Goal: Task Accomplishment & Management: Manage account settings

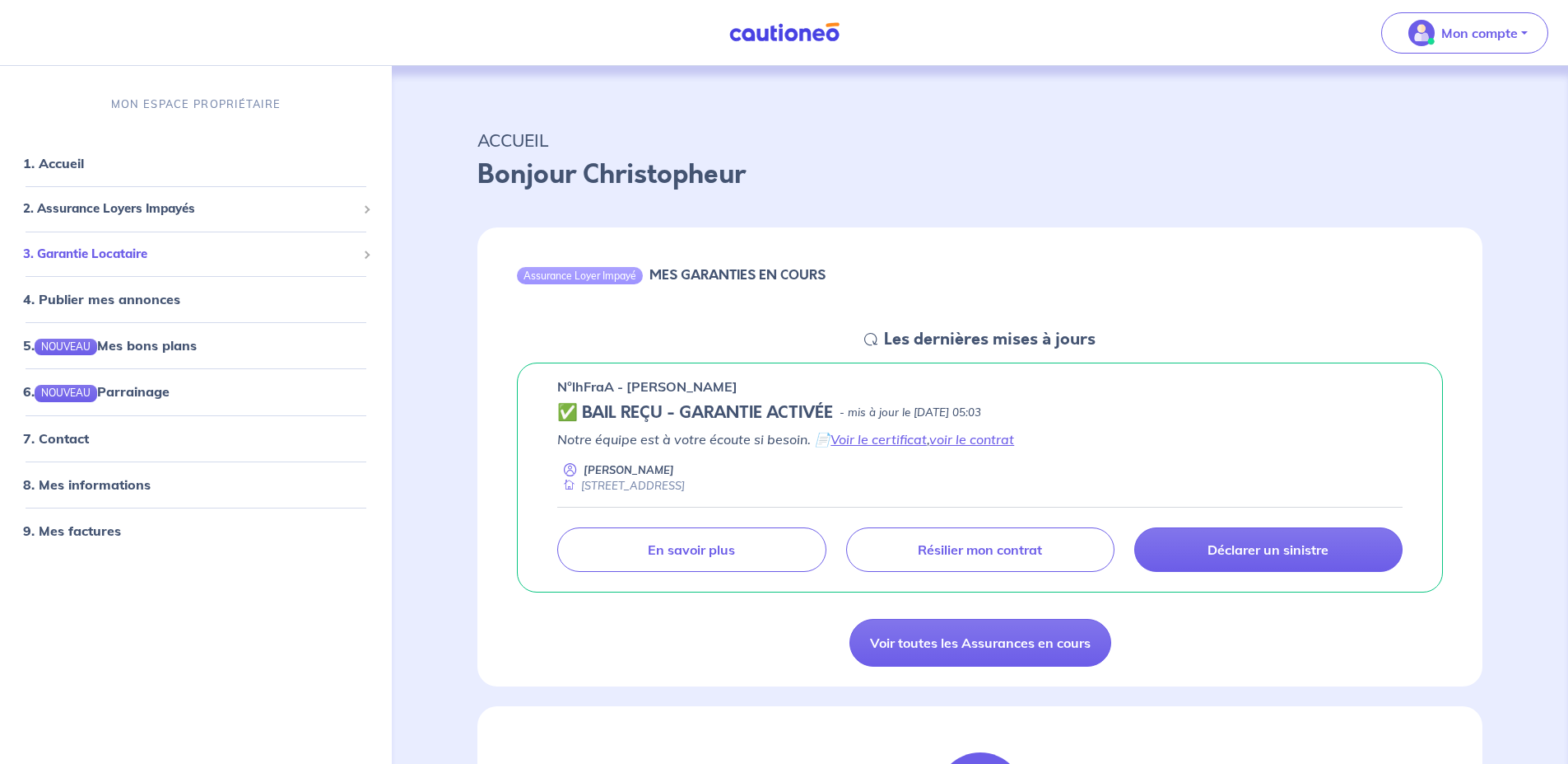
click at [72, 254] on span "3. Garantie Locataire" at bounding box center [189, 254] width 334 height 19
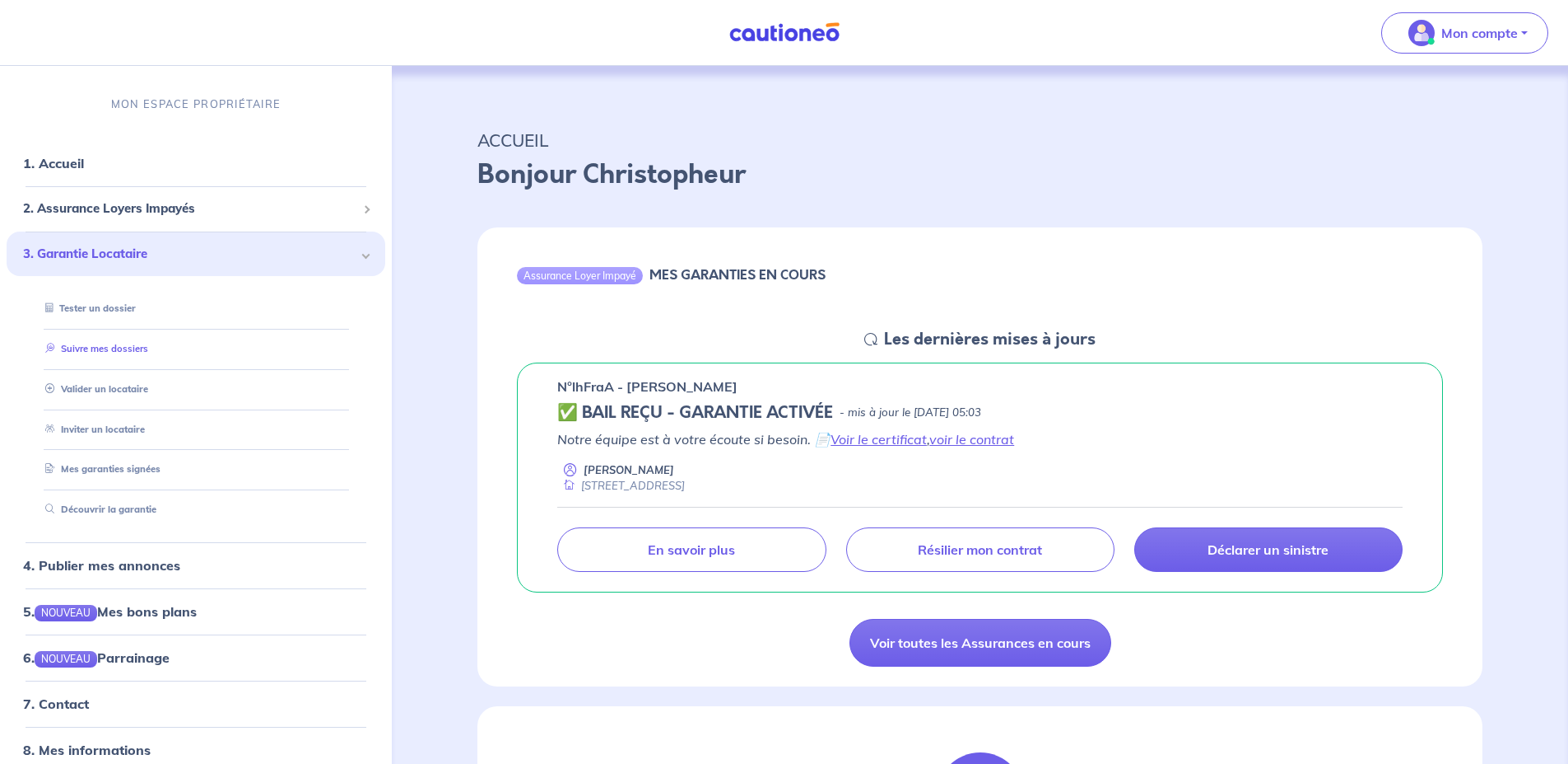
click at [134, 347] on link "Suivre mes dossiers" at bounding box center [93, 348] width 109 height 12
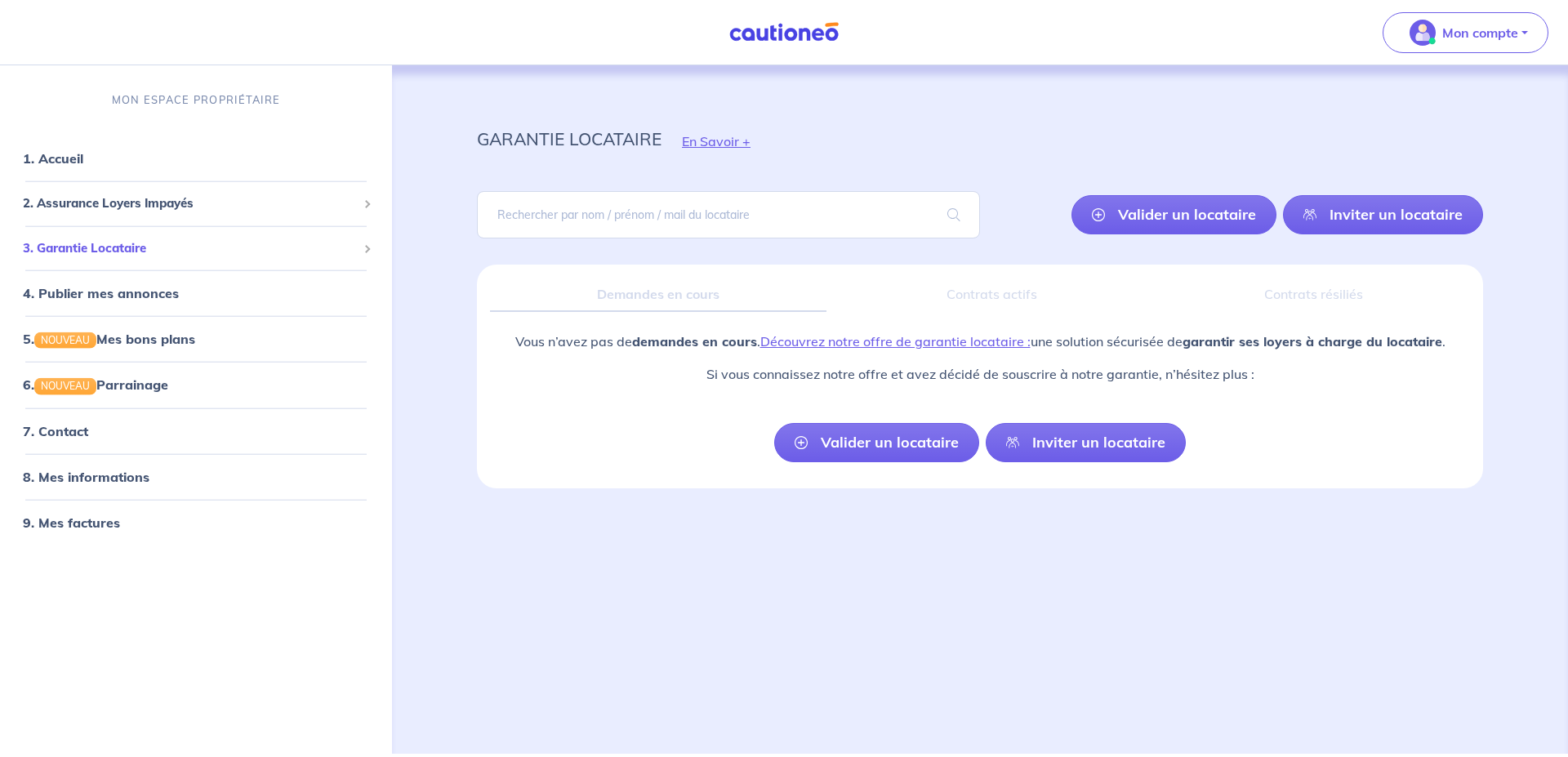
click at [105, 244] on span "3. Garantie Locataire" at bounding box center [190, 248] width 334 height 19
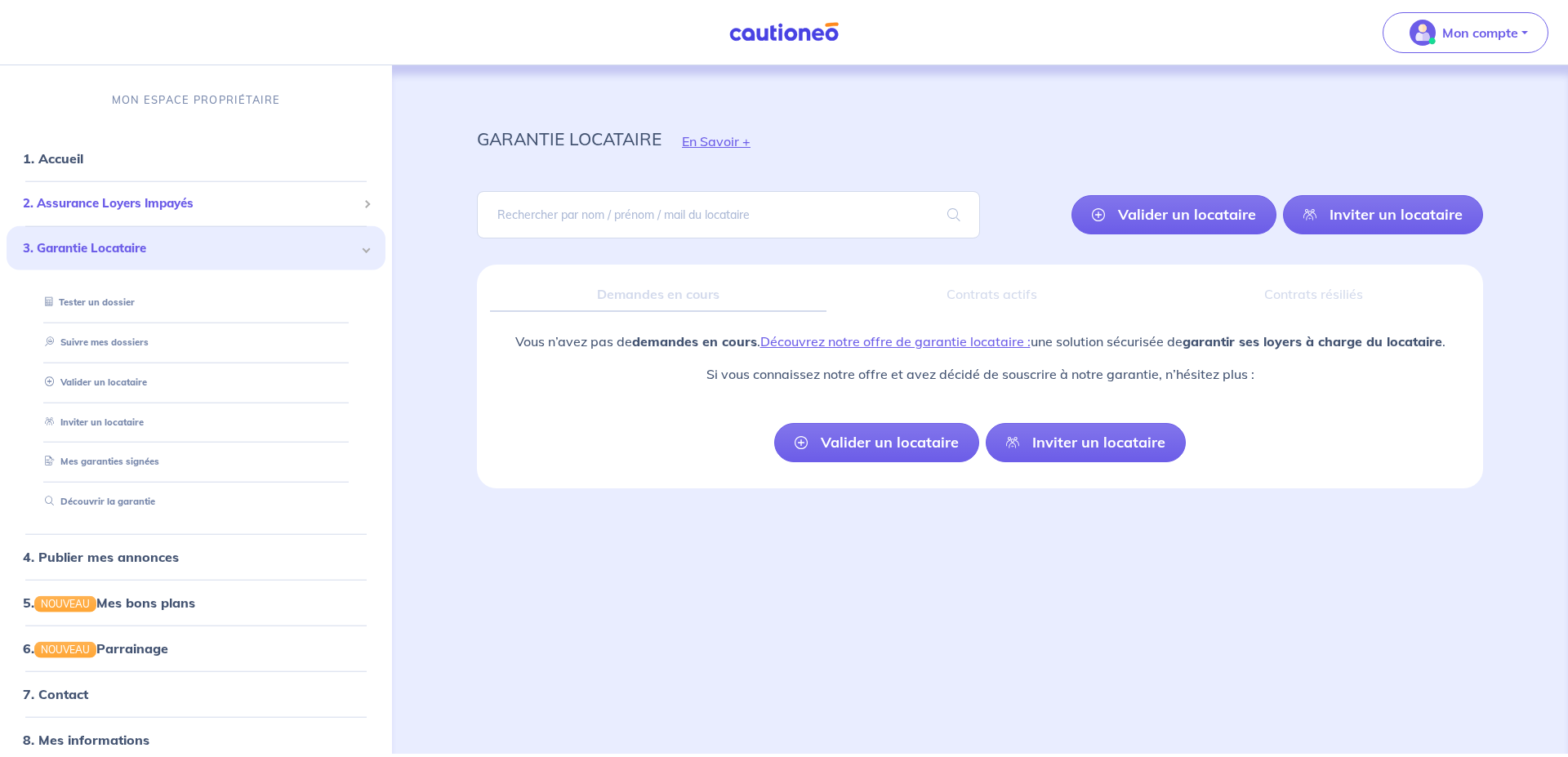
click at [108, 205] on span "2. Assurance Loyers Impayés" at bounding box center [190, 204] width 334 height 19
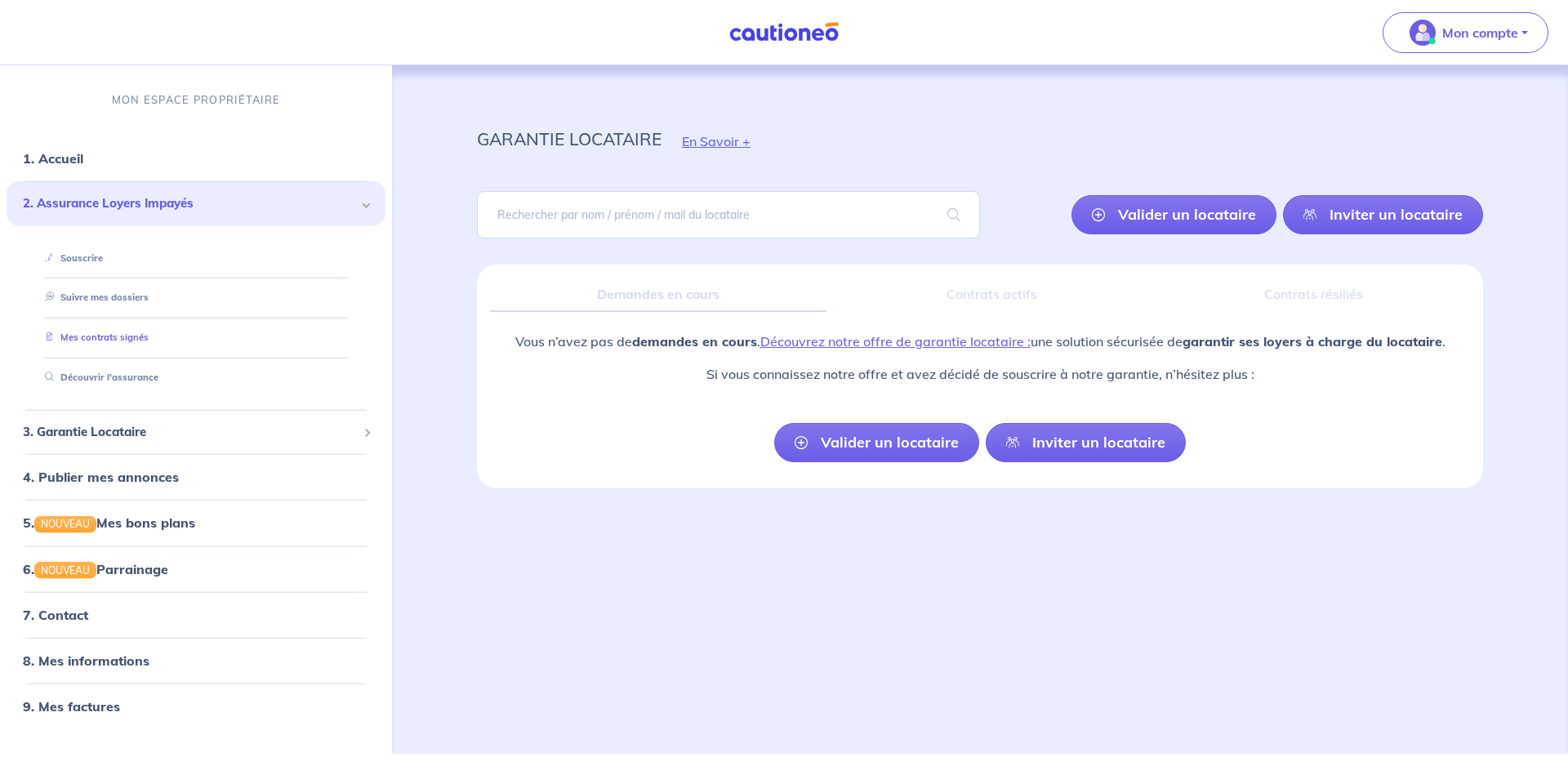
click at [111, 336] on link "Mes contrats signés" at bounding box center [93, 337] width 110 height 12
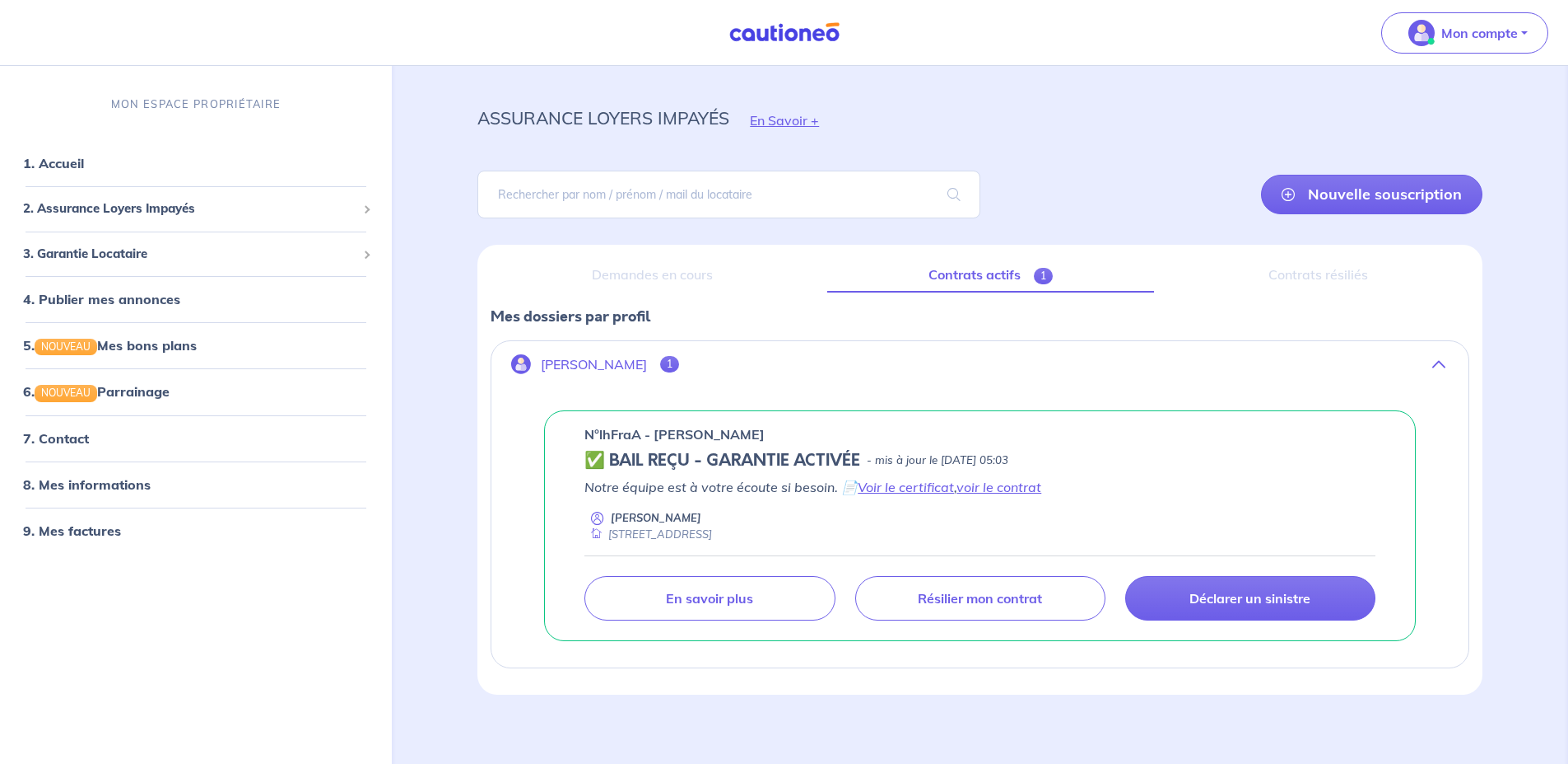
scroll to position [32, 0]
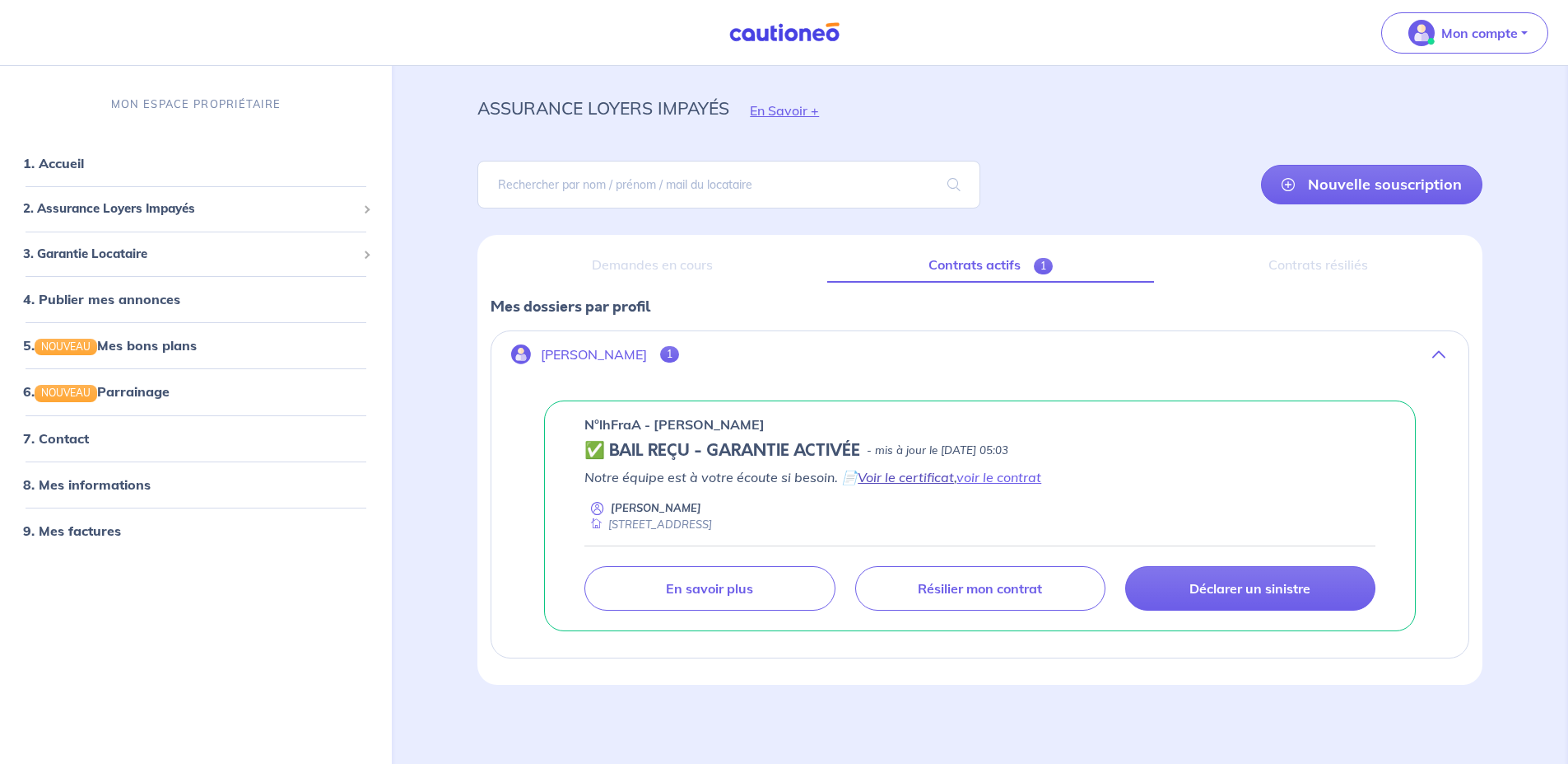
click at [926, 480] on link "Voir le certificat" at bounding box center [906, 476] width 96 height 16
click at [1185, 449] on div "✅ BAIL REÇU - GARANTIE ACTIVÉE - mis à jour le 28 août 2025 à 05:03" at bounding box center [979, 450] width 791 height 20
click at [1457, 38] on p "Mon compte" at bounding box center [1480, 32] width 77 height 20
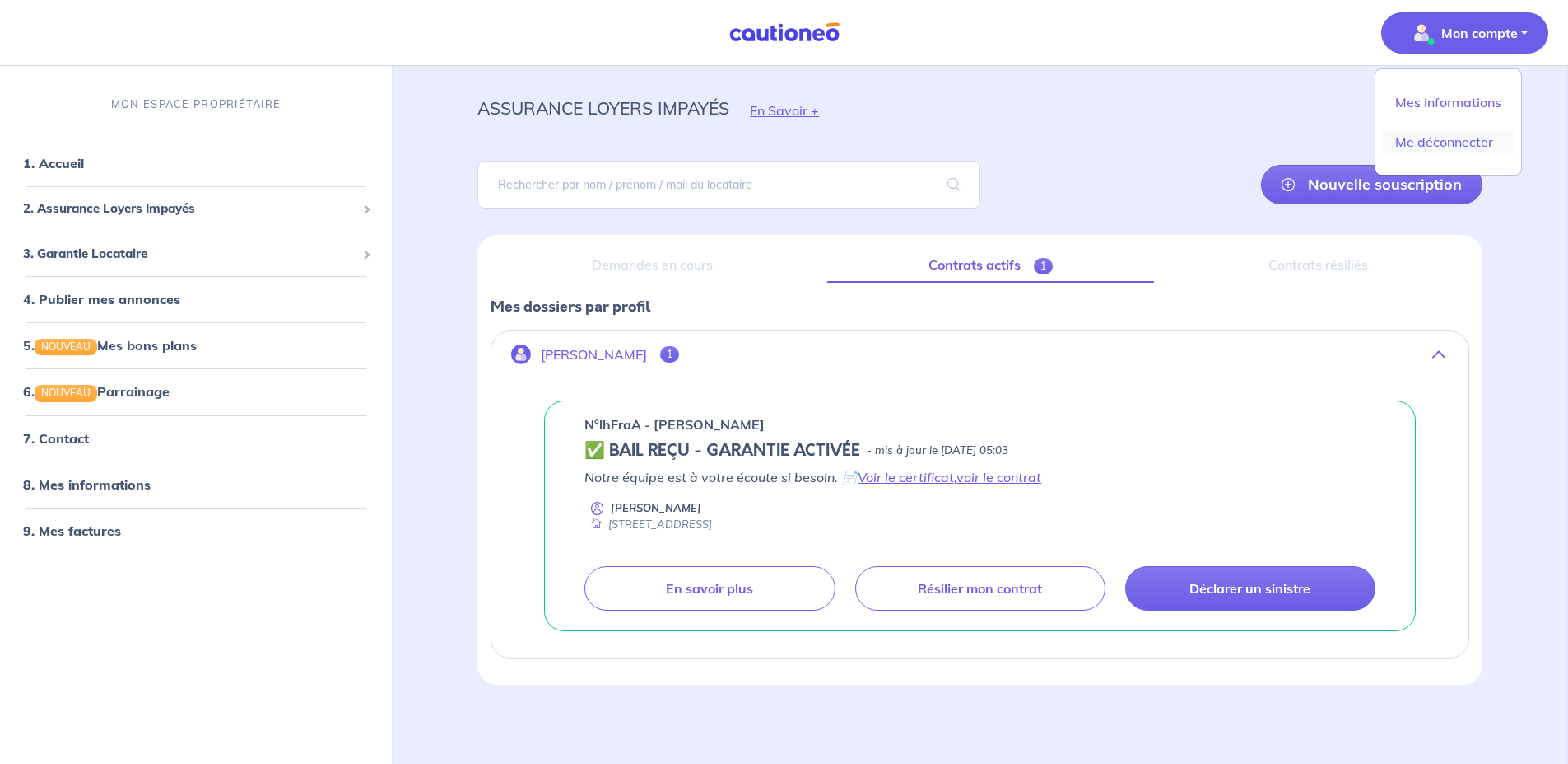
click at [1465, 143] on link "Me déconnecter" at bounding box center [1448, 142] width 132 height 26
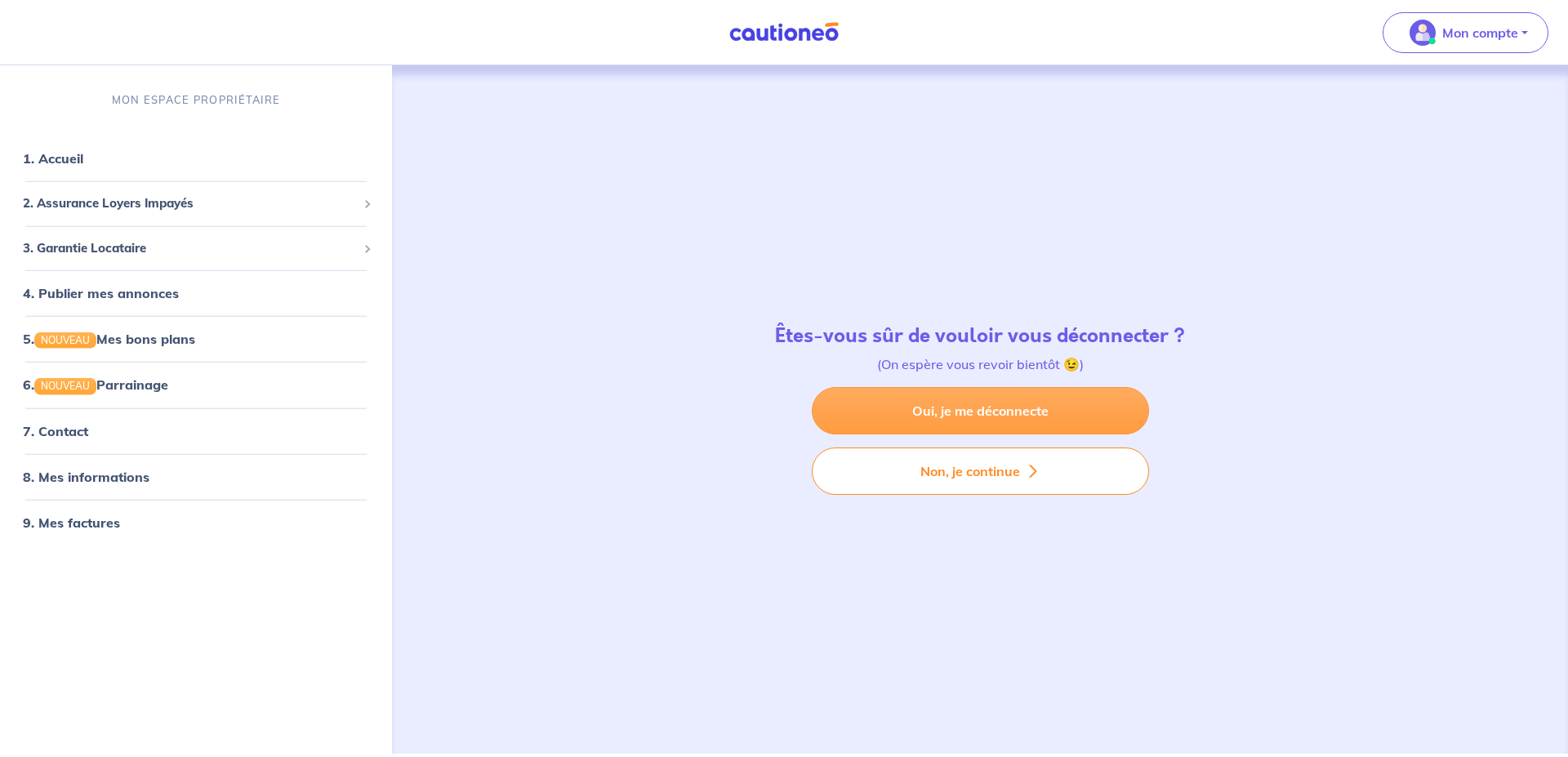
click at [991, 415] on link "Oui, je me déconnecte" at bounding box center [980, 410] width 338 height 47
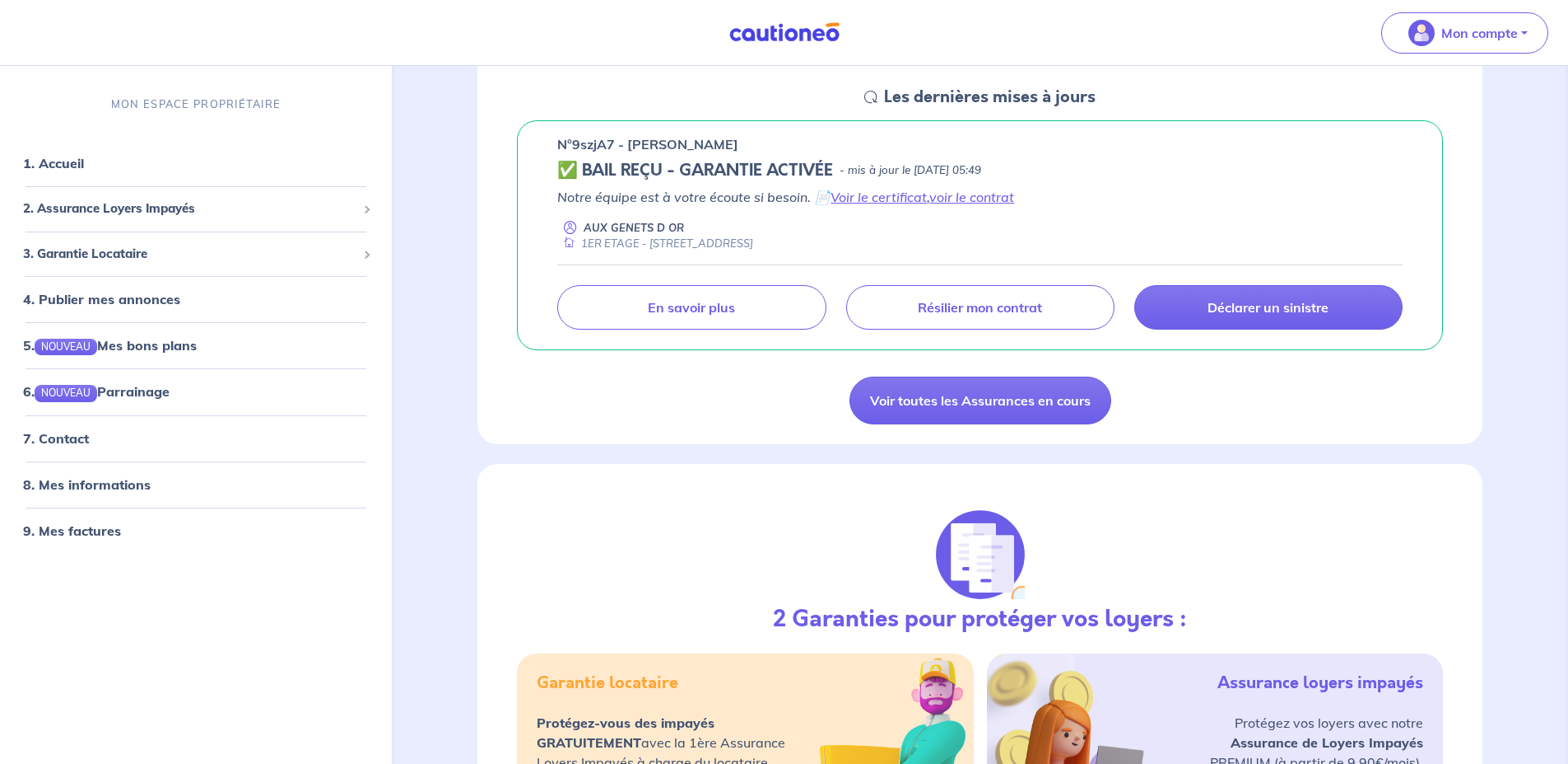
scroll to position [165, 0]
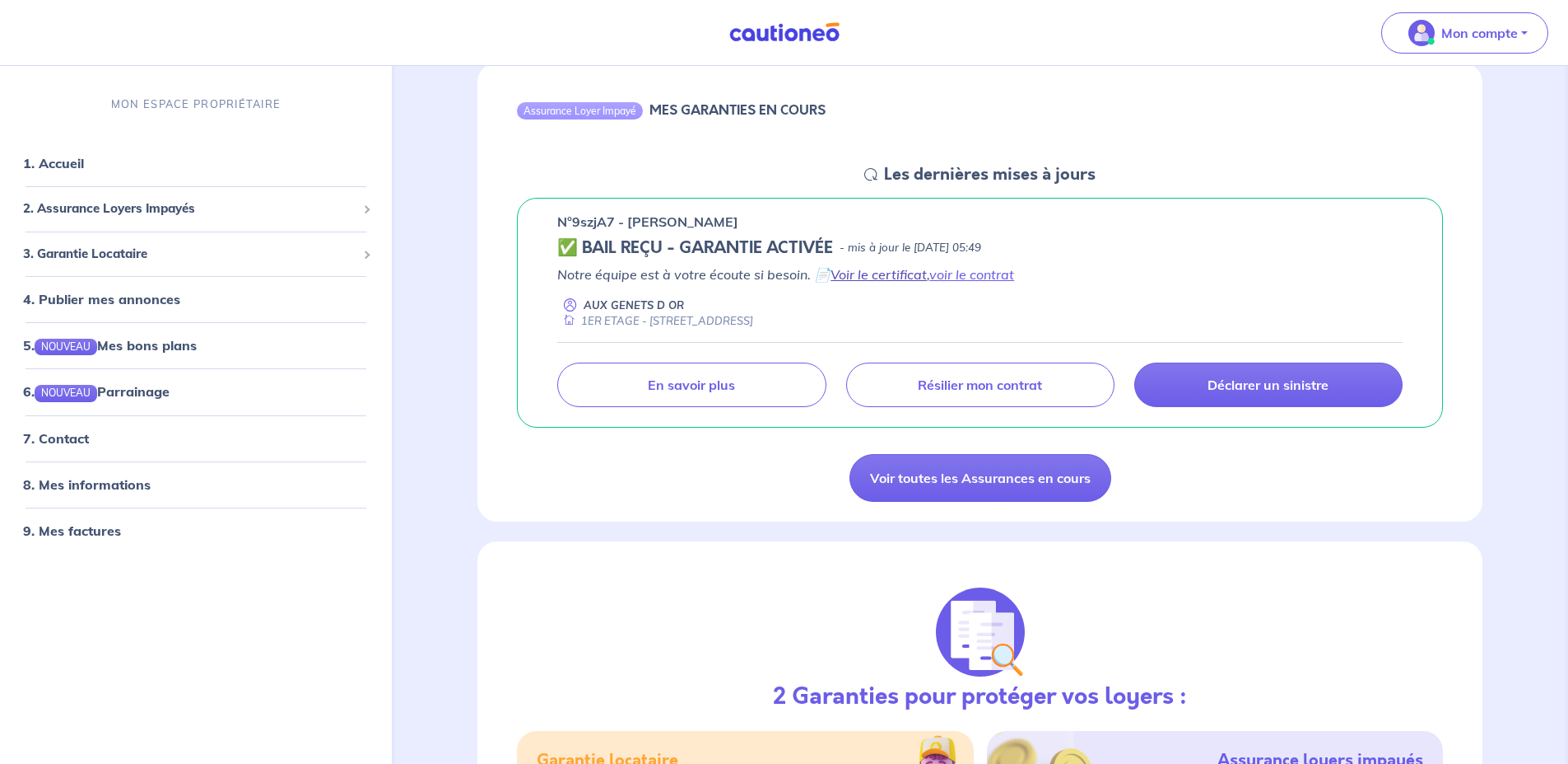
click at [924, 276] on link "Voir le certificat" at bounding box center [879, 274] width 96 height 16
click at [891, 277] on link "Voir le certificat" at bounding box center [879, 274] width 96 height 16
click at [75, 440] on link "7. Contact" at bounding box center [55, 437] width 64 height 16
click at [78, 524] on link "9. Mes factures" at bounding box center [71, 529] width 96 height 16
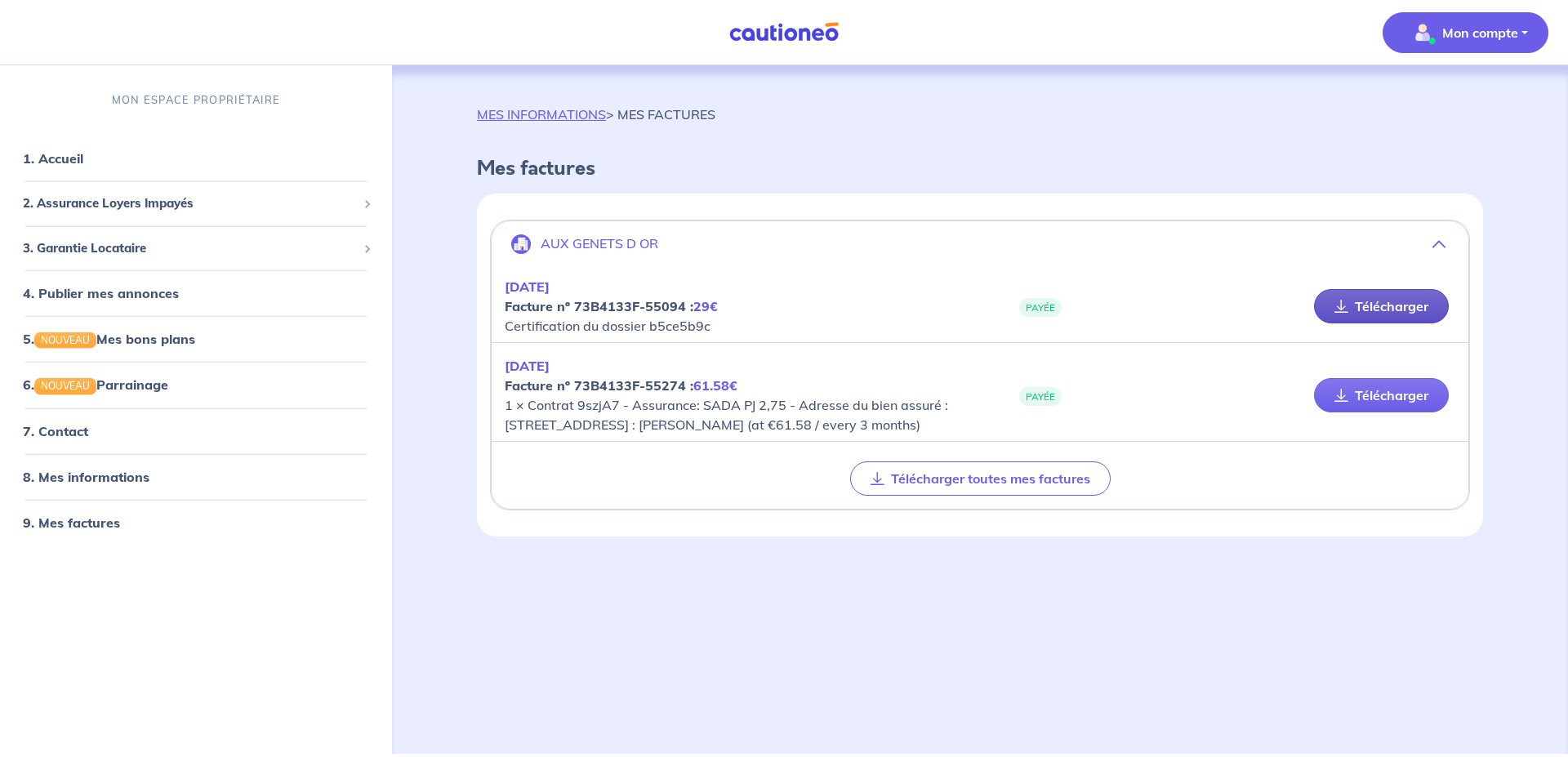
click at [1387, 302] on link "Télécharger" at bounding box center [1381, 306] width 135 height 35
click at [78, 518] on link "9. Mes factures" at bounding box center [70, 521] width 95 height 16
click at [1416, 399] on link "Télécharger" at bounding box center [1381, 395] width 135 height 35
click at [61, 431] on link "7. Contact" at bounding box center [54, 430] width 63 height 16
click at [619, 626] on div "MES INFORMATIONS > MES FACTURES Mes factures AUX GENETS D OR AOUT 2025 Facture …" at bounding box center [979, 389] width 1084 height 649
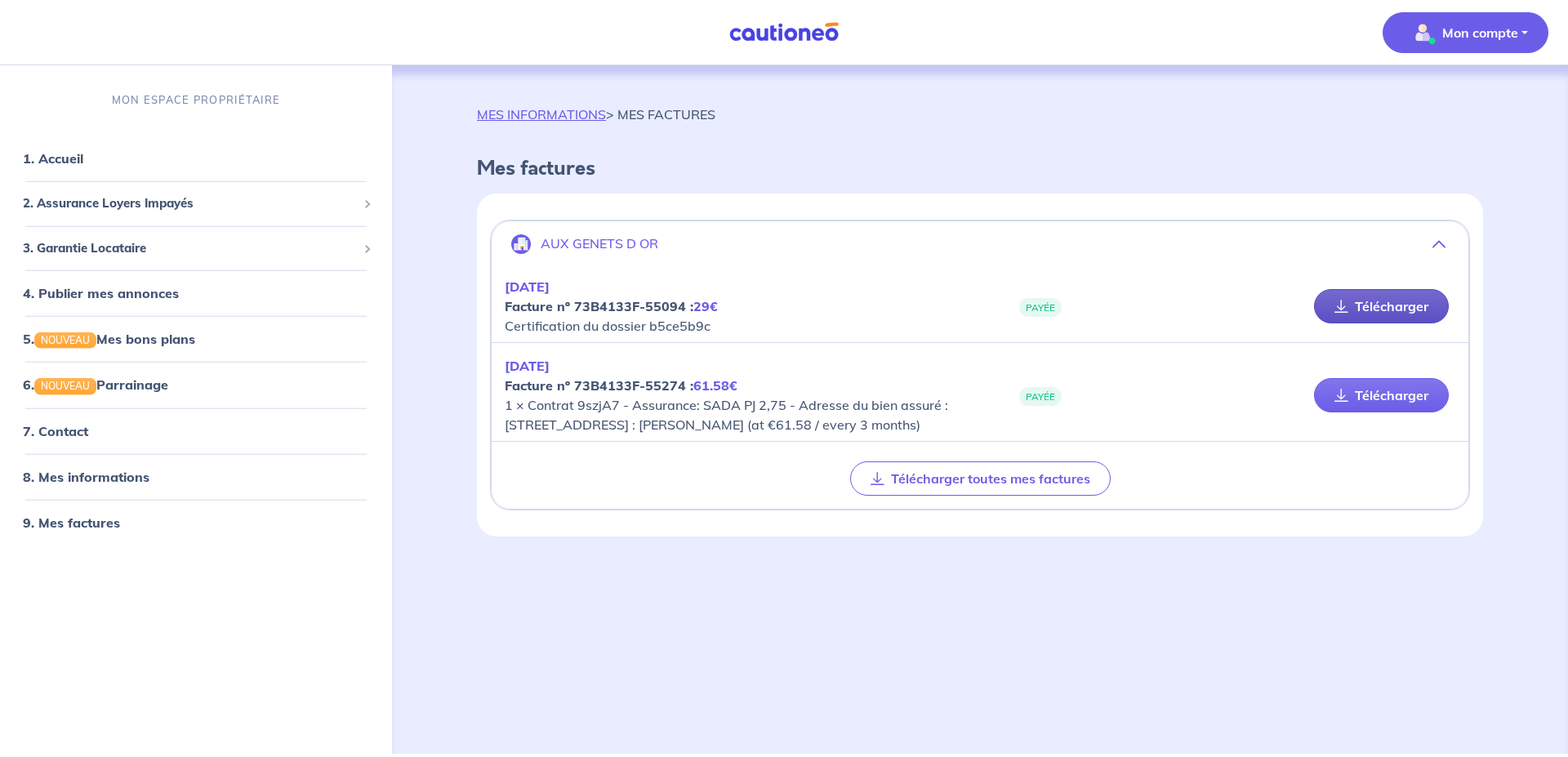
click at [1418, 308] on link "Télécharger" at bounding box center [1381, 306] width 135 height 35
click at [1471, 34] on p "Mon compte" at bounding box center [1480, 32] width 76 height 19
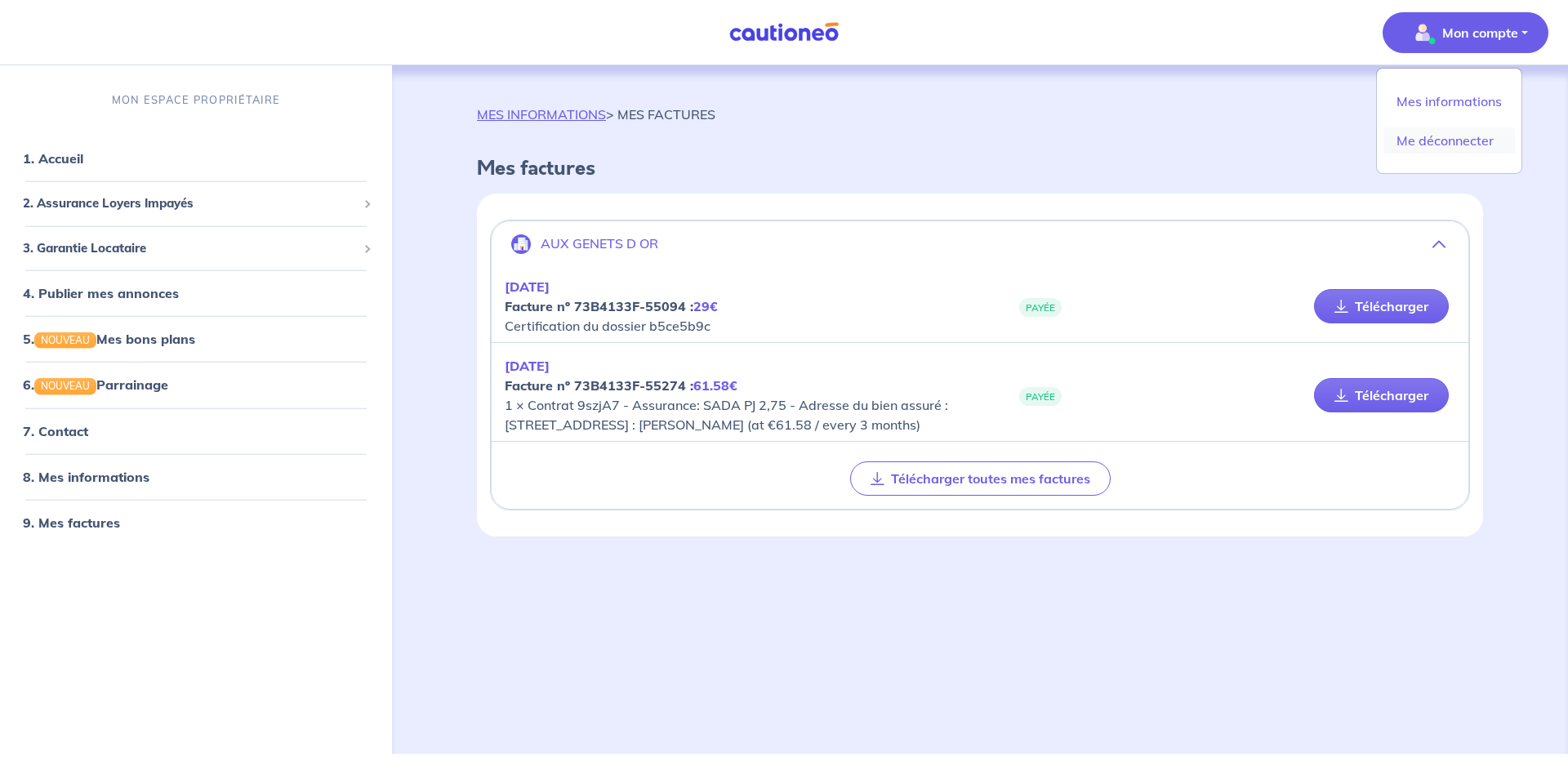
click at [1443, 142] on link "Me déconnecter" at bounding box center [1449, 140] width 131 height 26
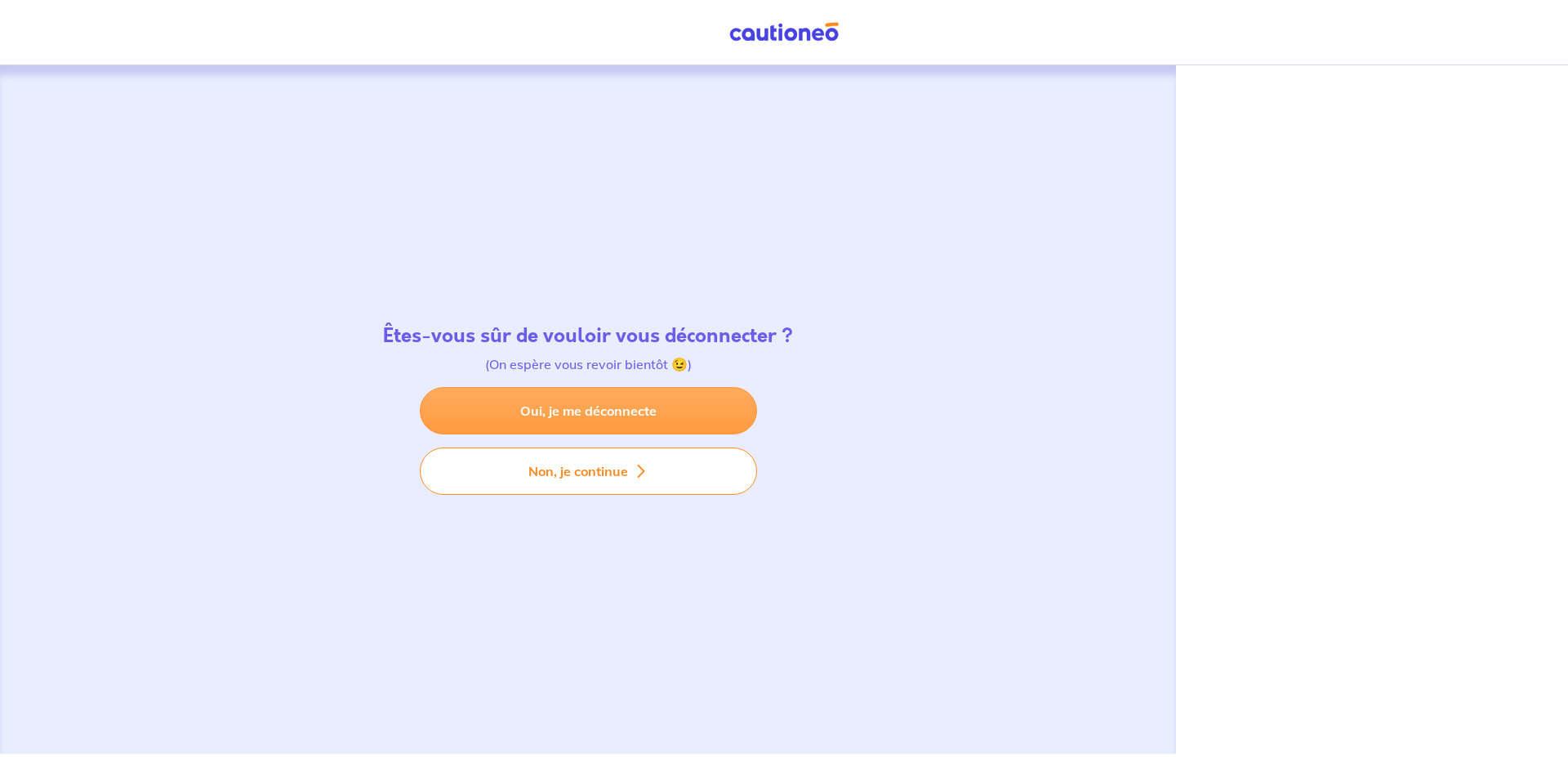
drag, startPoint x: 516, startPoint y: 414, endPoint x: 505, endPoint y: 403, distance: 15.6
click at [517, 413] on link "Oui, je me déconnecte" at bounding box center [588, 410] width 338 height 47
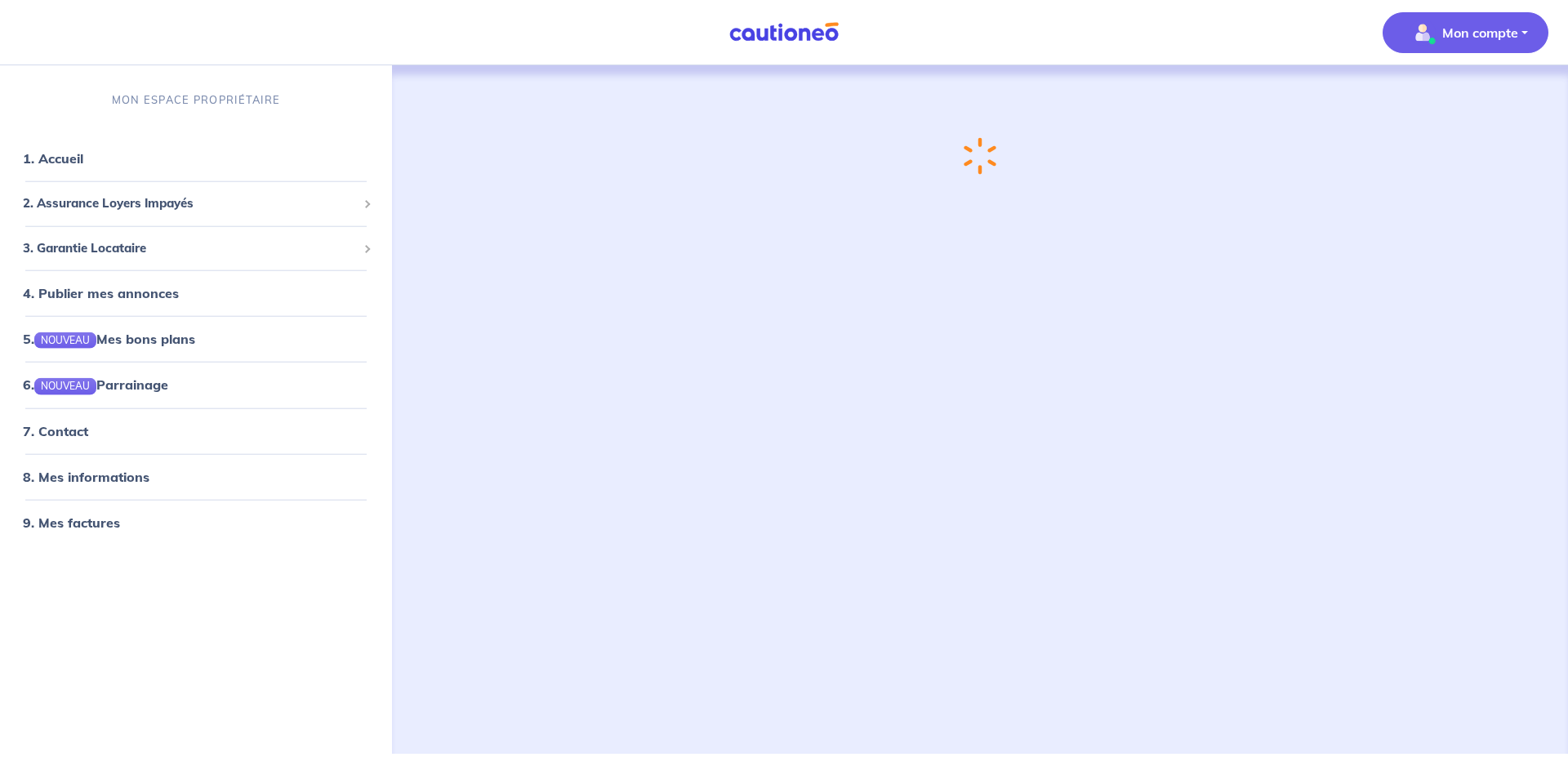
click at [1486, 35] on p "Mon compte" at bounding box center [1480, 32] width 76 height 19
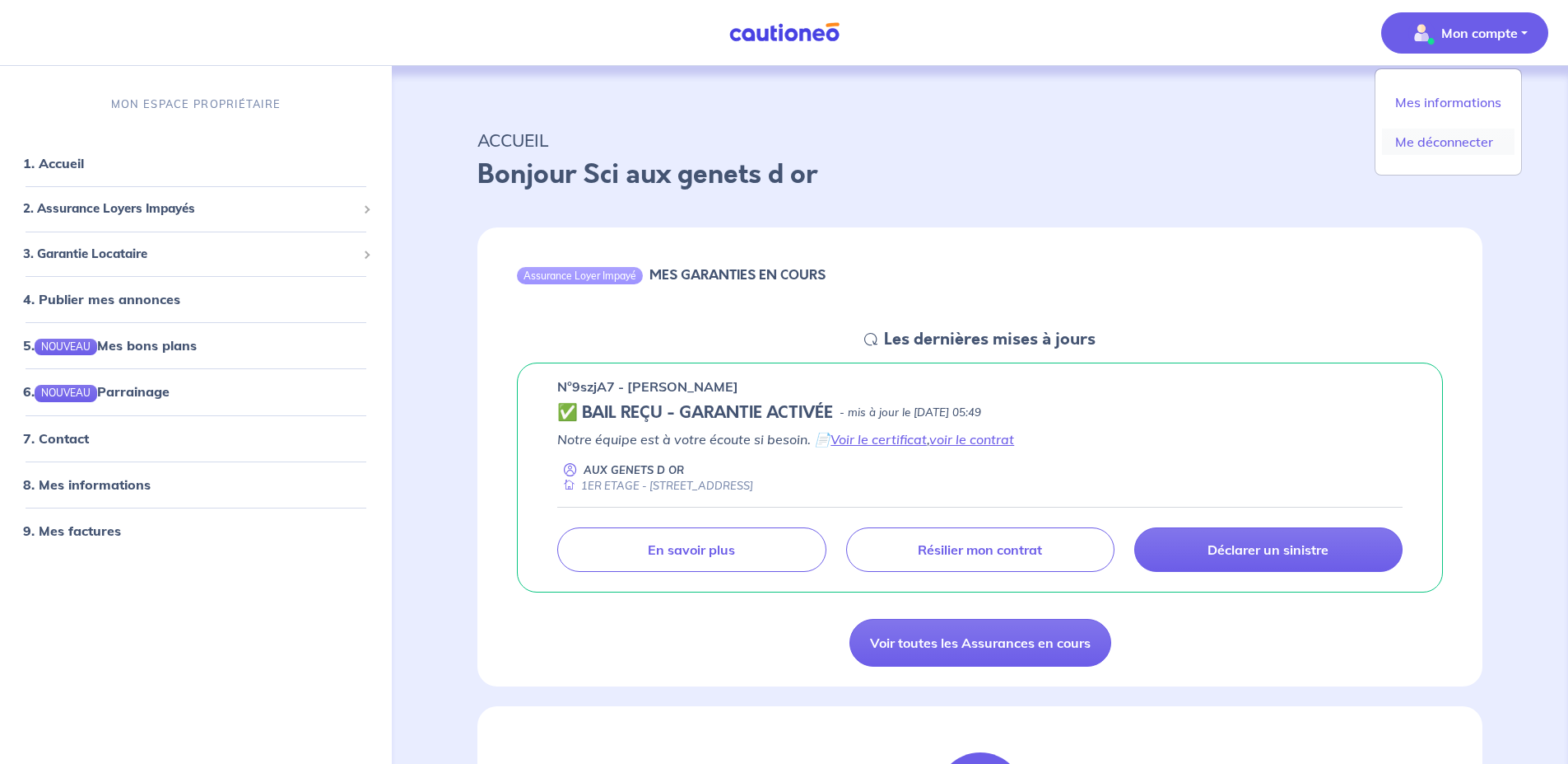
click at [1469, 143] on link "Me déconnecter" at bounding box center [1448, 142] width 132 height 26
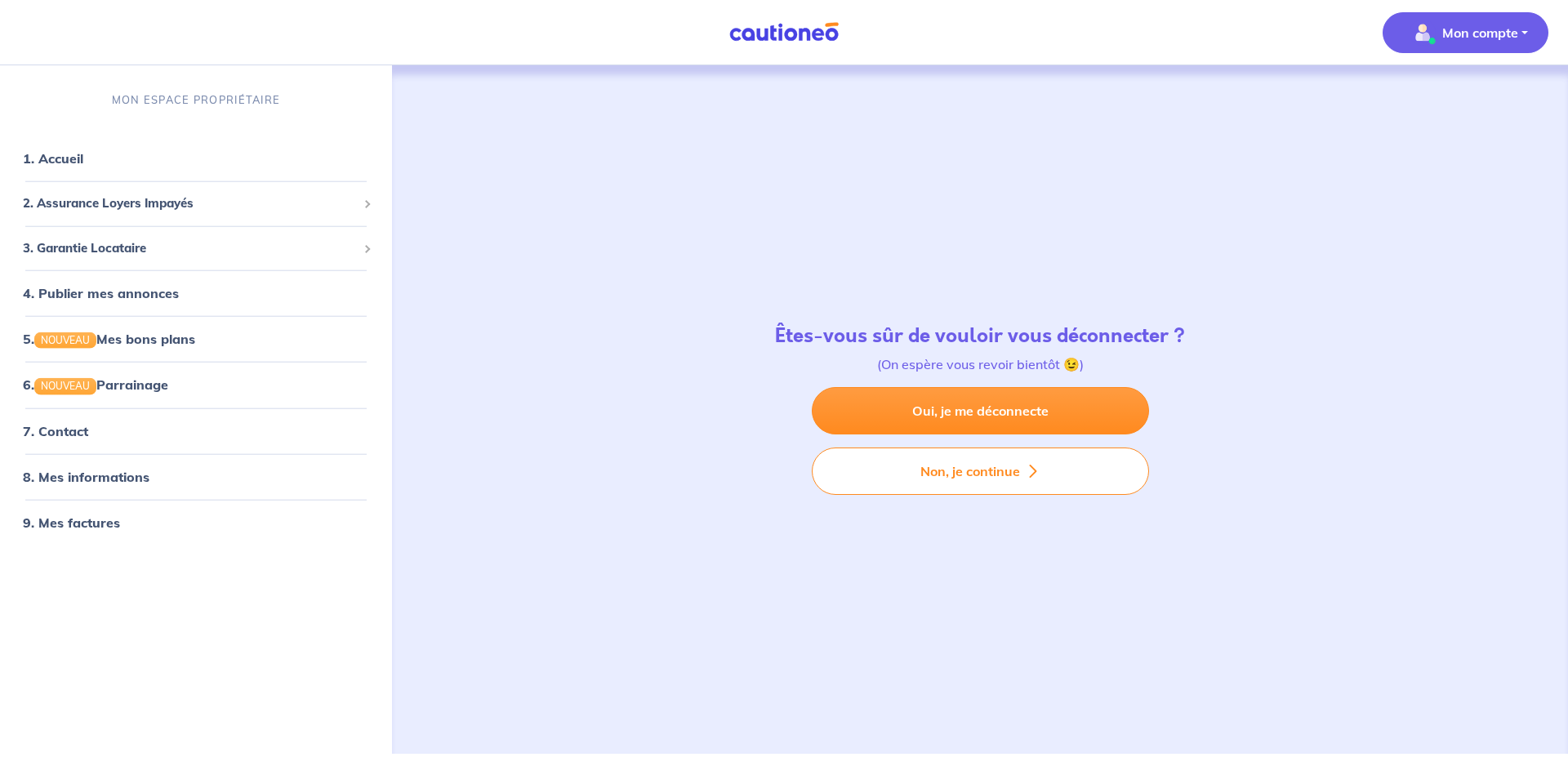
click at [1466, 37] on p "Mon compte" at bounding box center [1480, 32] width 76 height 19
click at [1459, 136] on link "Me déconnecter" at bounding box center [1449, 140] width 131 height 26
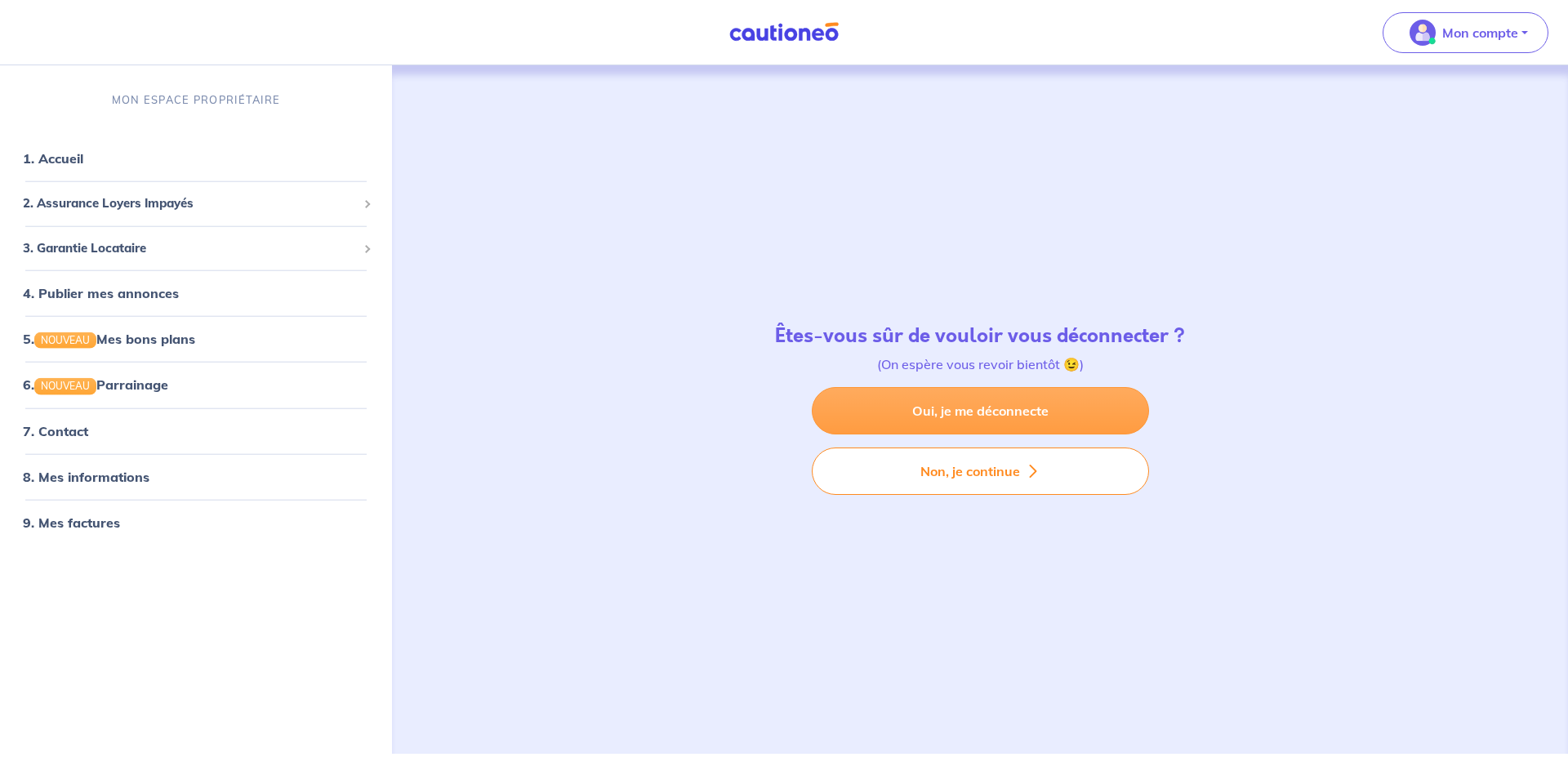
click at [1047, 418] on link "Oui, je me déconnecte" at bounding box center [980, 410] width 338 height 47
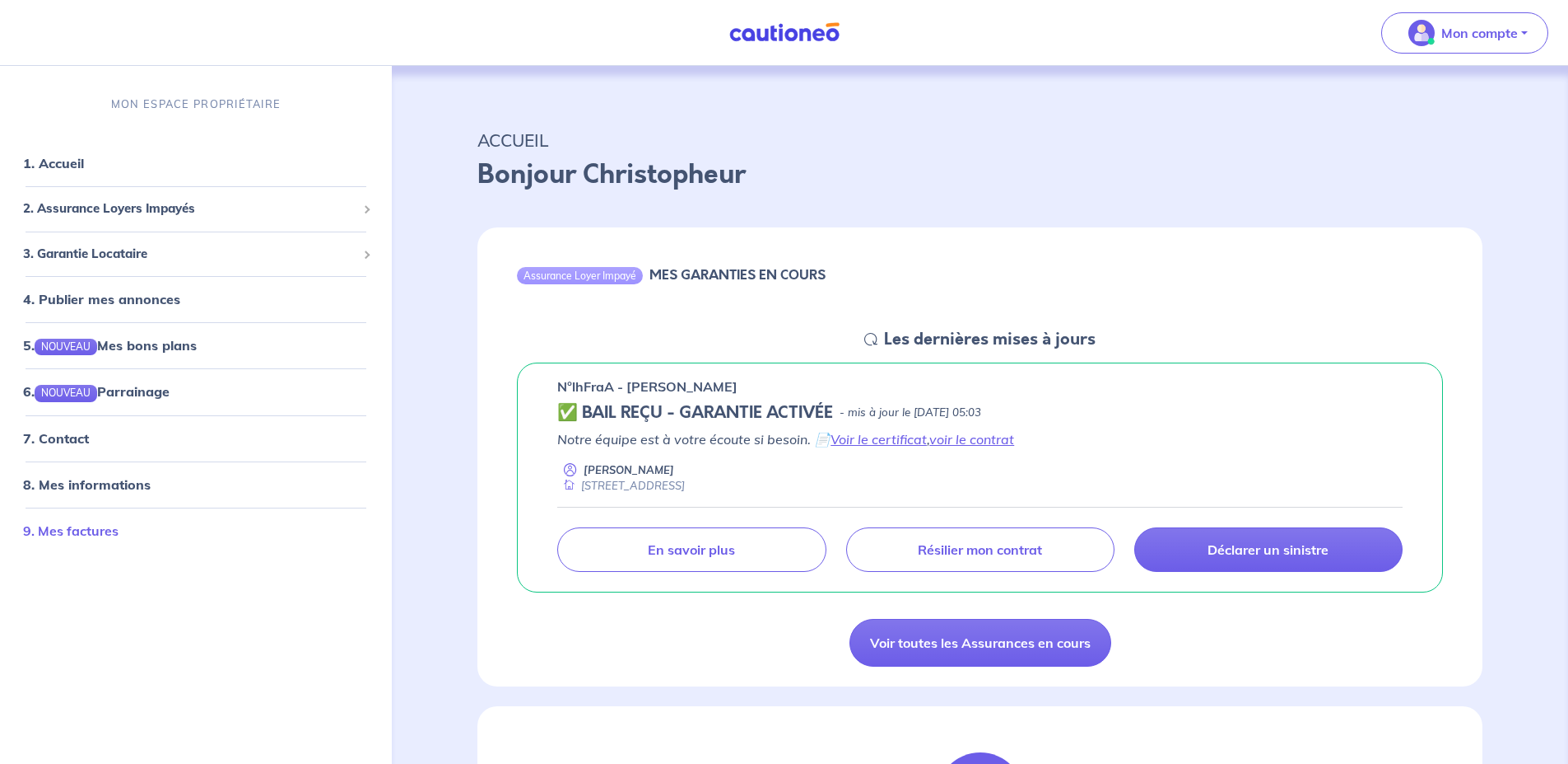
click at [107, 530] on link "9. Mes factures" at bounding box center [71, 529] width 96 height 16
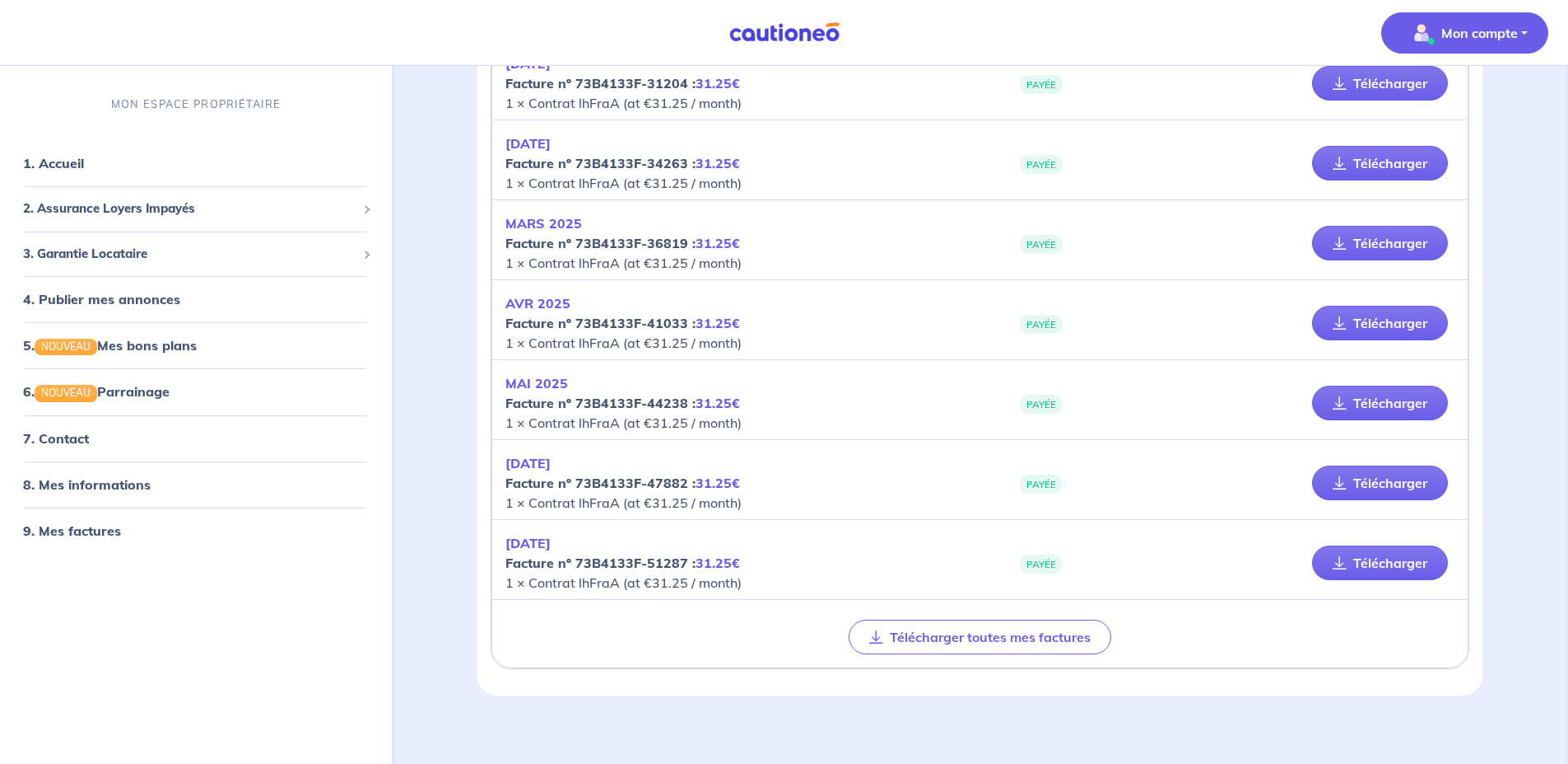
scroll to position [556, 0]
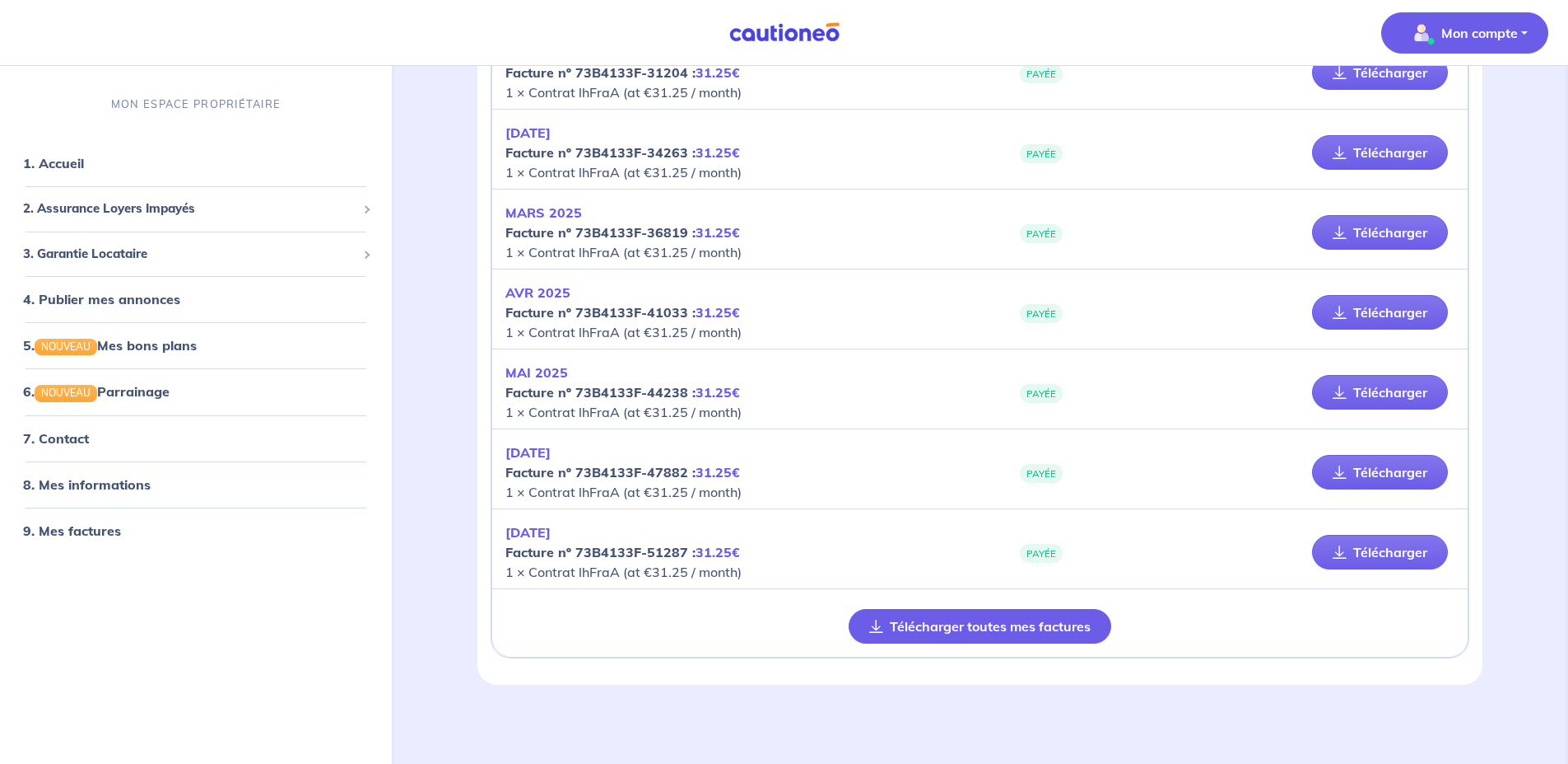
click at [1050, 633] on button "Télécharger toutes mes factures" at bounding box center [980, 626] width 263 height 35
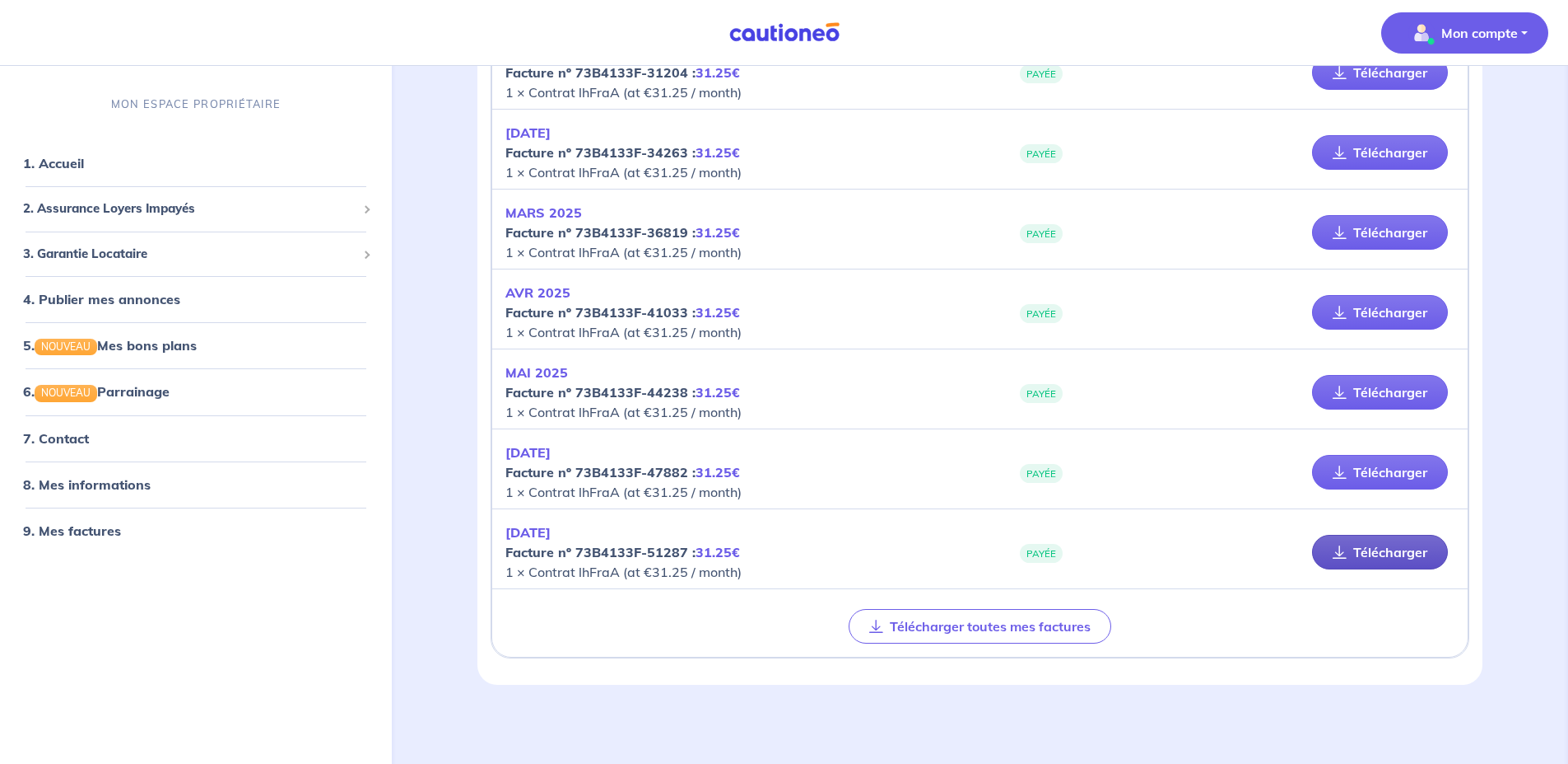
click at [1382, 556] on link "Télécharger" at bounding box center [1379, 551] width 136 height 35
click at [107, 484] on link "8. Mes informations" at bounding box center [84, 483] width 123 height 16
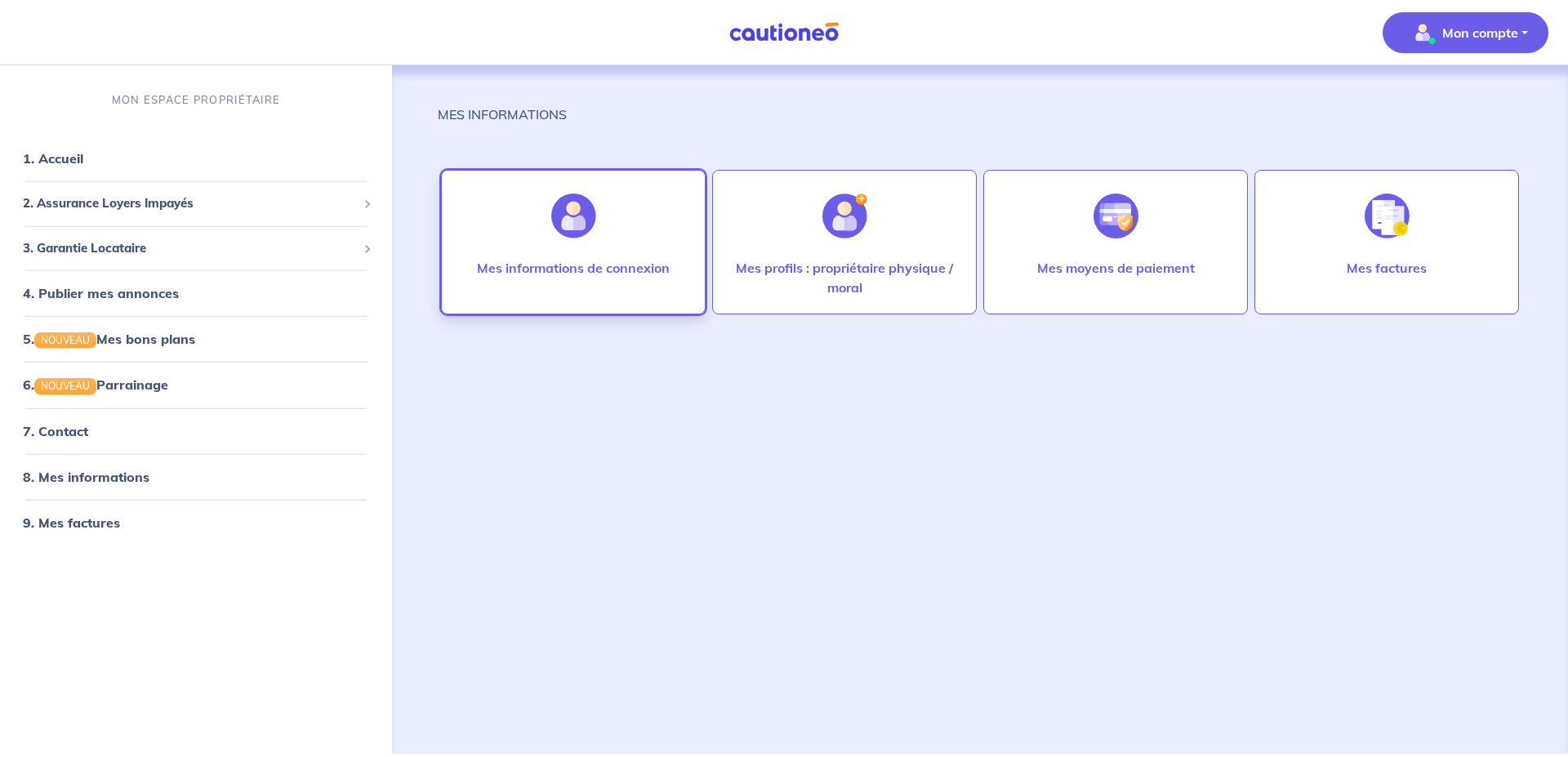
click at [619, 252] on div "Mes informations de connexion" at bounding box center [573, 242] width 265 height 145
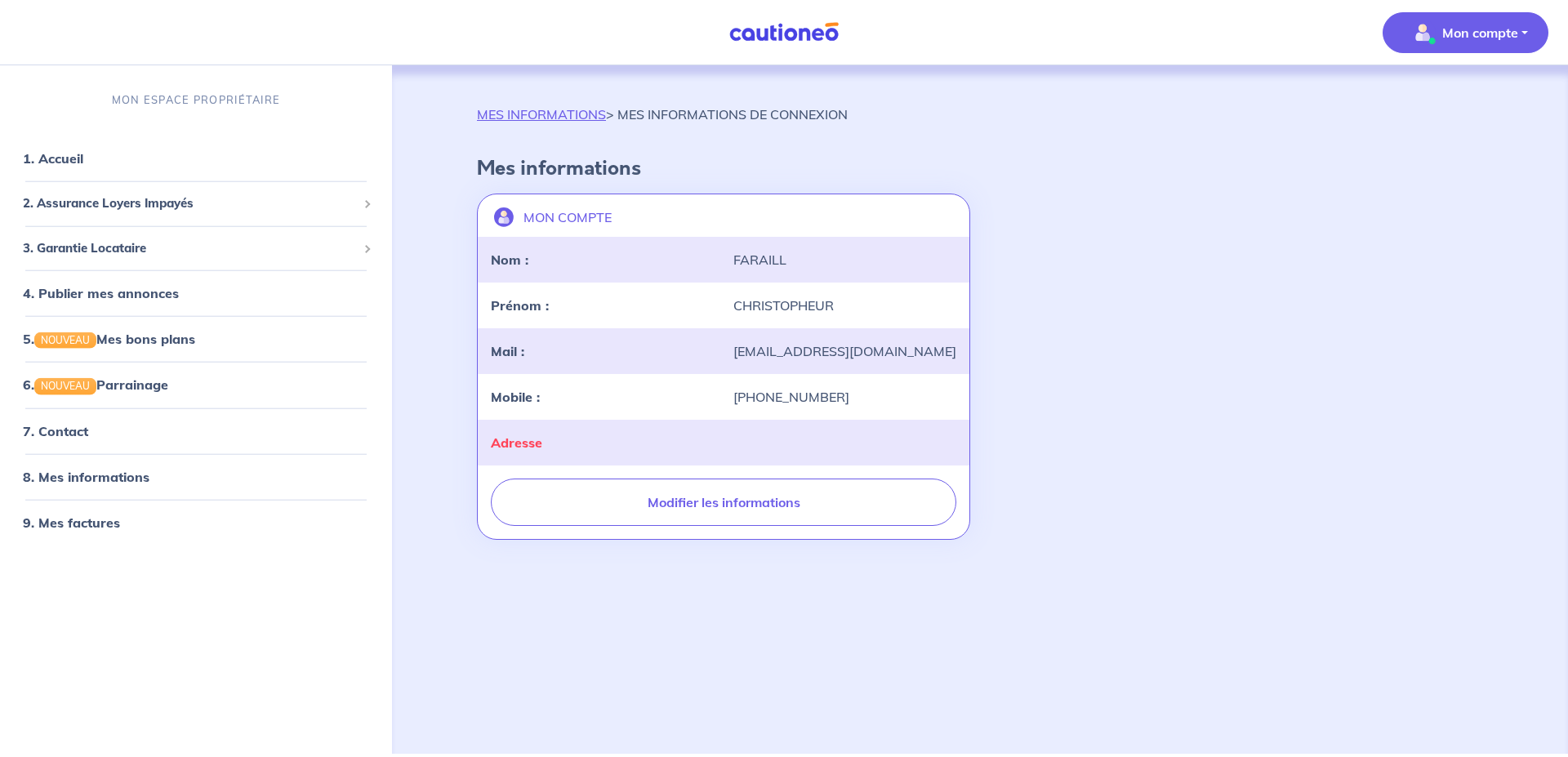
click at [1130, 409] on div "MON COMPTE landlord-id BAh7CEkiCGdpZAY6BkVUSSJWZ2lkOi8vY2F1dGlvbmVvLWNvcmUvVXNl…" at bounding box center [980, 366] width 1026 height 359
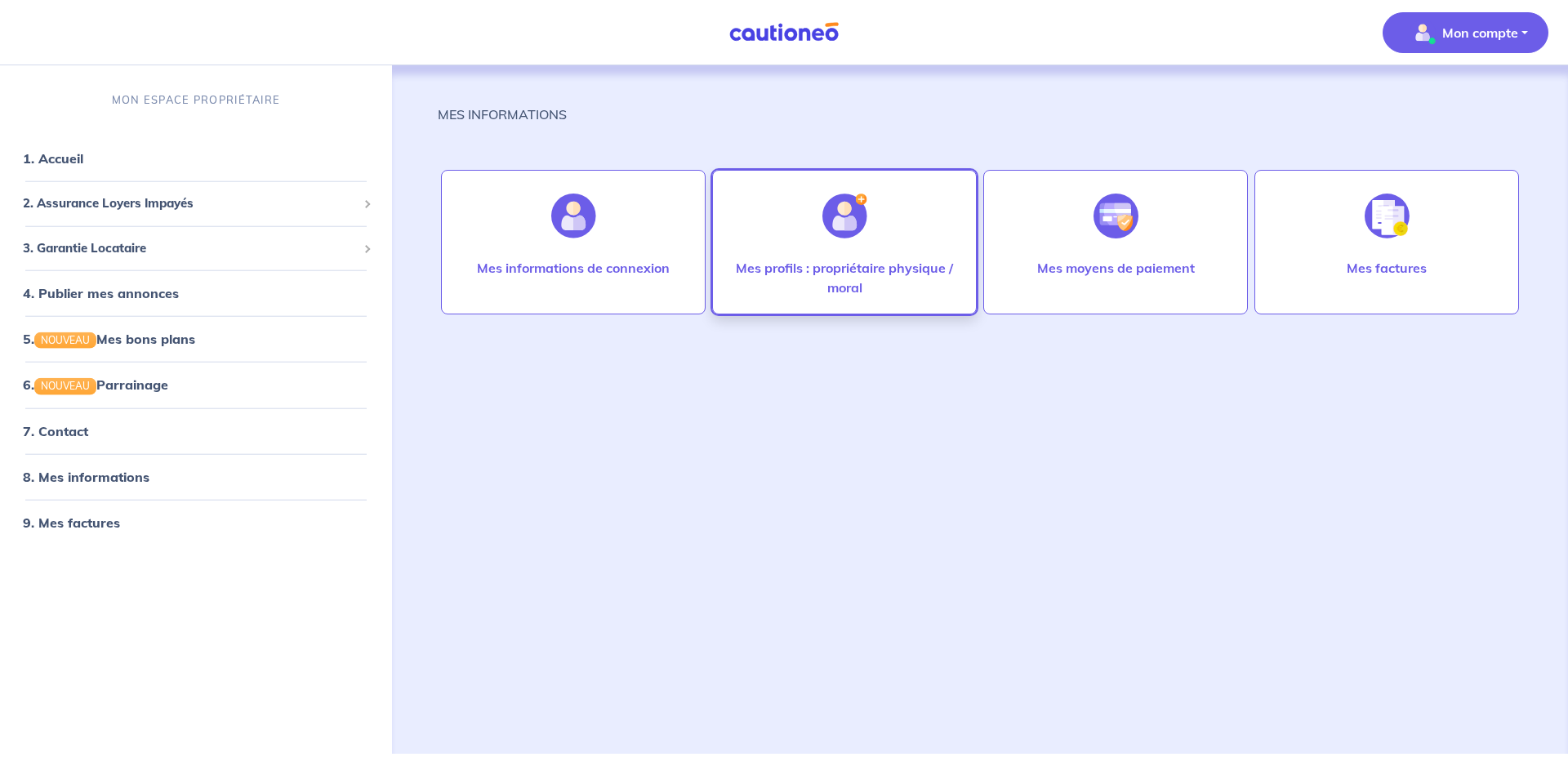
click at [837, 258] on p "Mes profils : propriétaire physique / moral" at bounding box center [845, 277] width 230 height 39
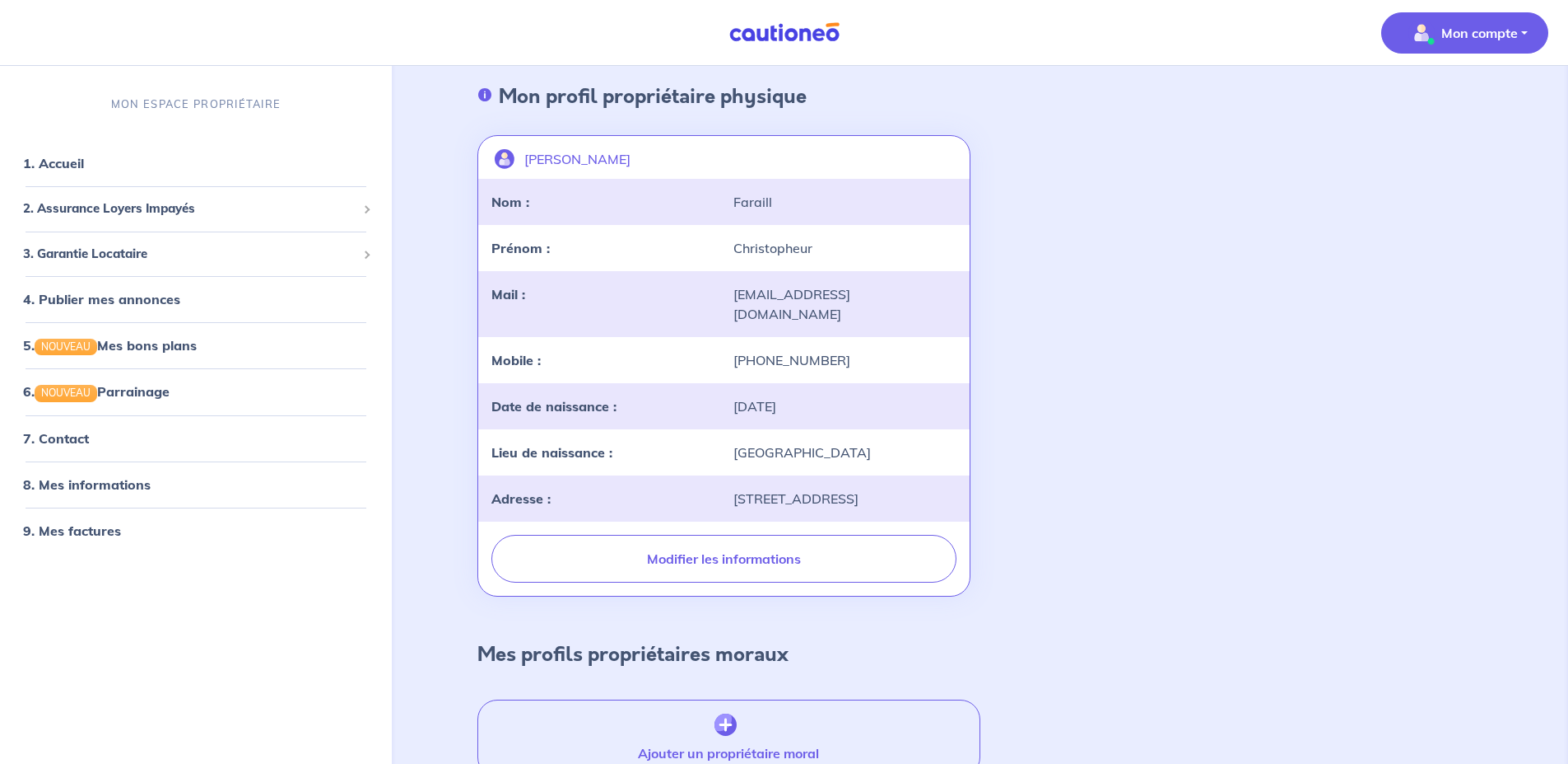
scroll to position [166, 0]
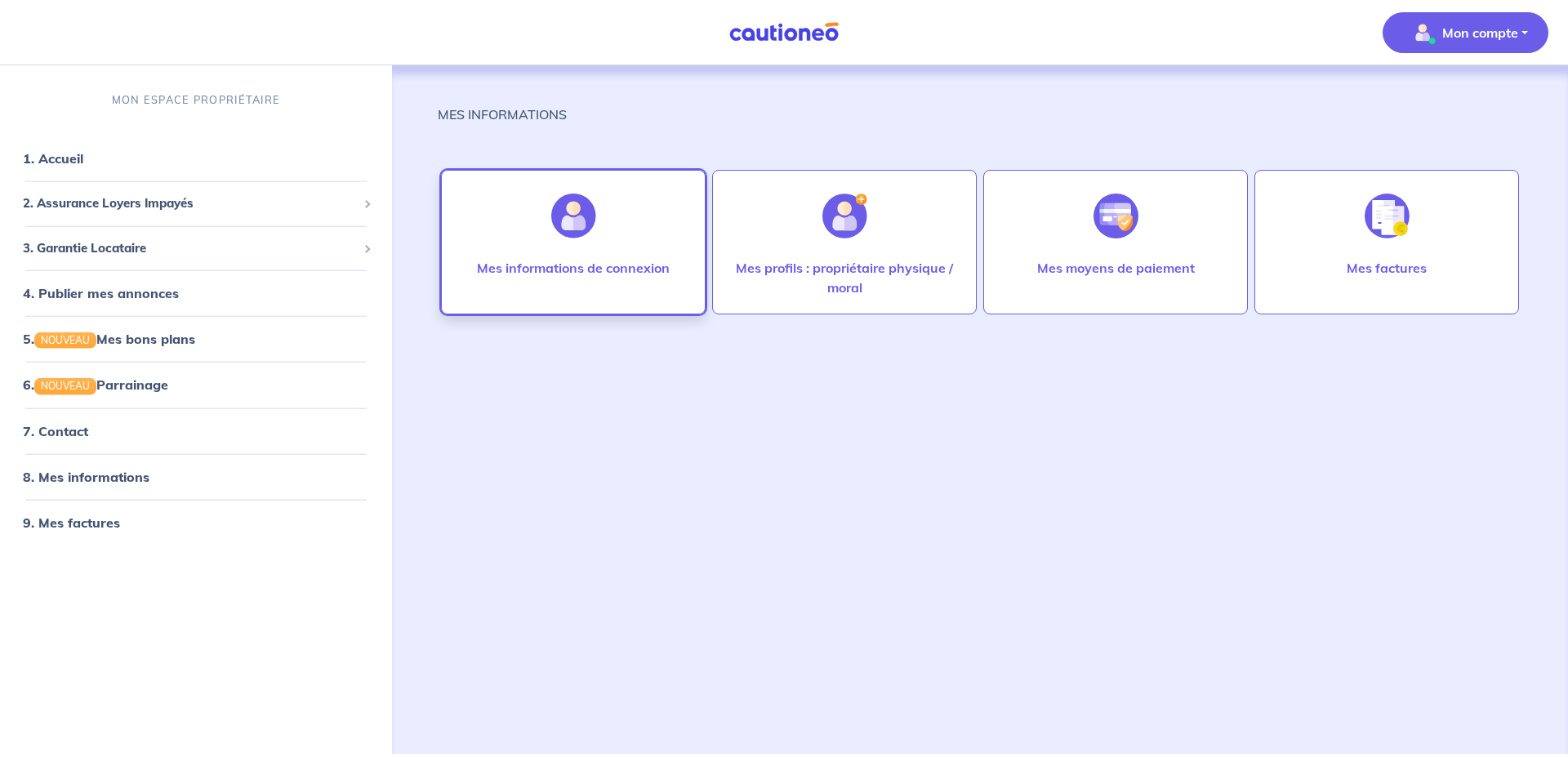
click at [558, 223] on img at bounding box center [573, 216] width 45 height 45
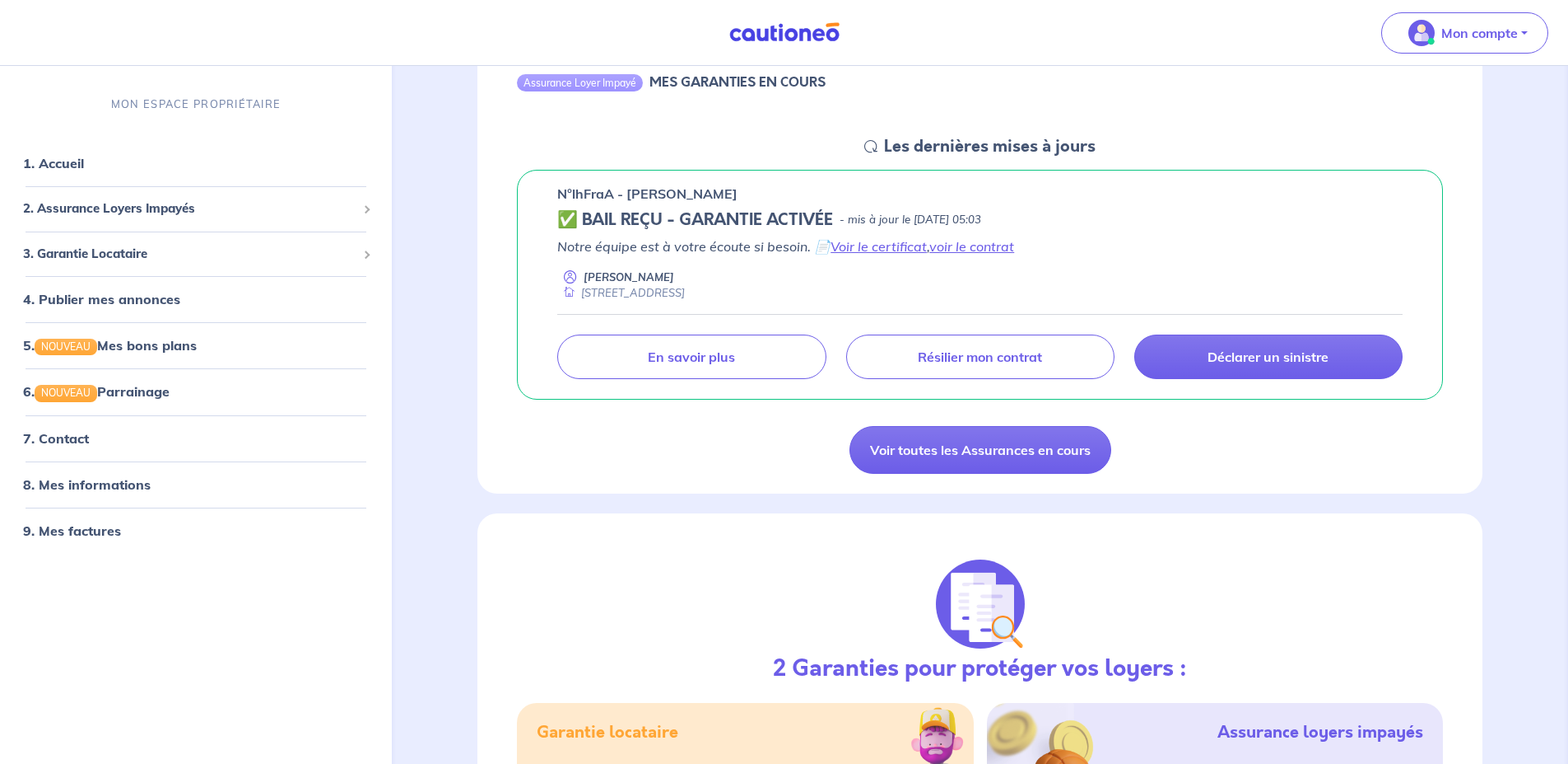
scroll to position [137, 0]
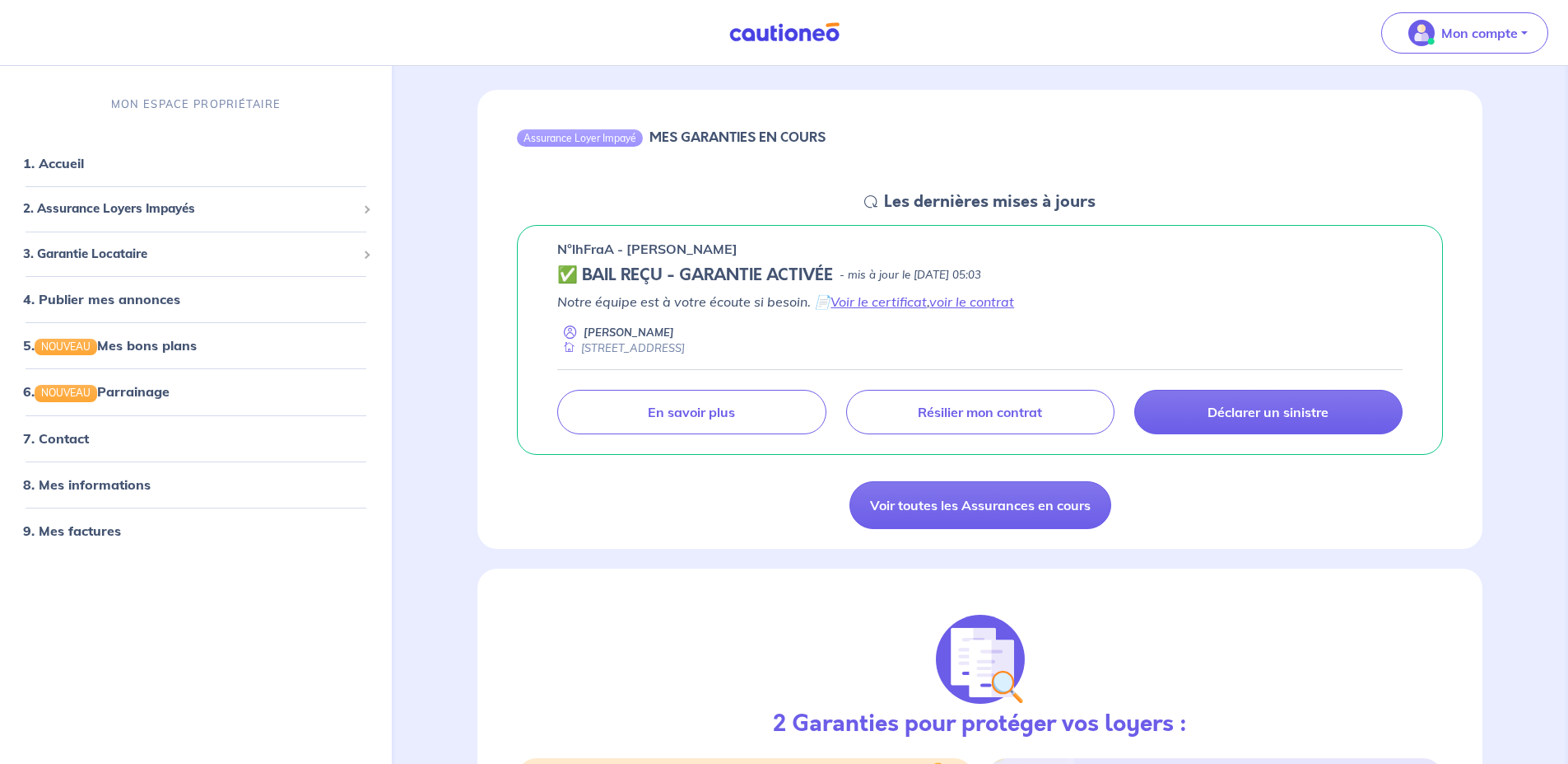
click at [354, 625] on div "MON ESPACE PROPRIÉTAIRE 1. Accueil 2. Assurance Loyers Impayés Souscrire Suivre…" at bounding box center [195, 420] width 392 height 687
click at [75, 164] on link "1. Accueil" at bounding box center [53, 162] width 60 height 16
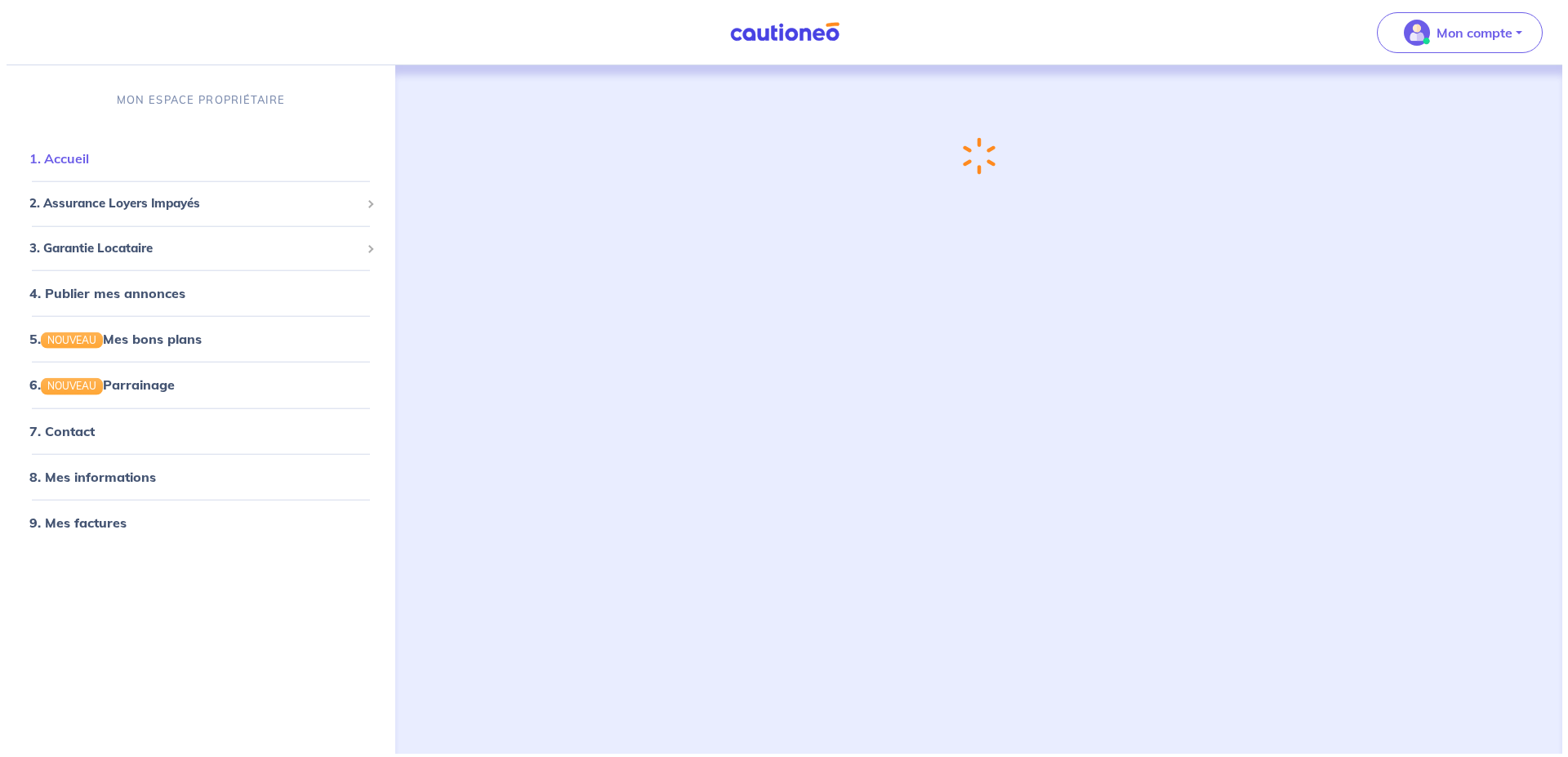
scroll to position [0, 0]
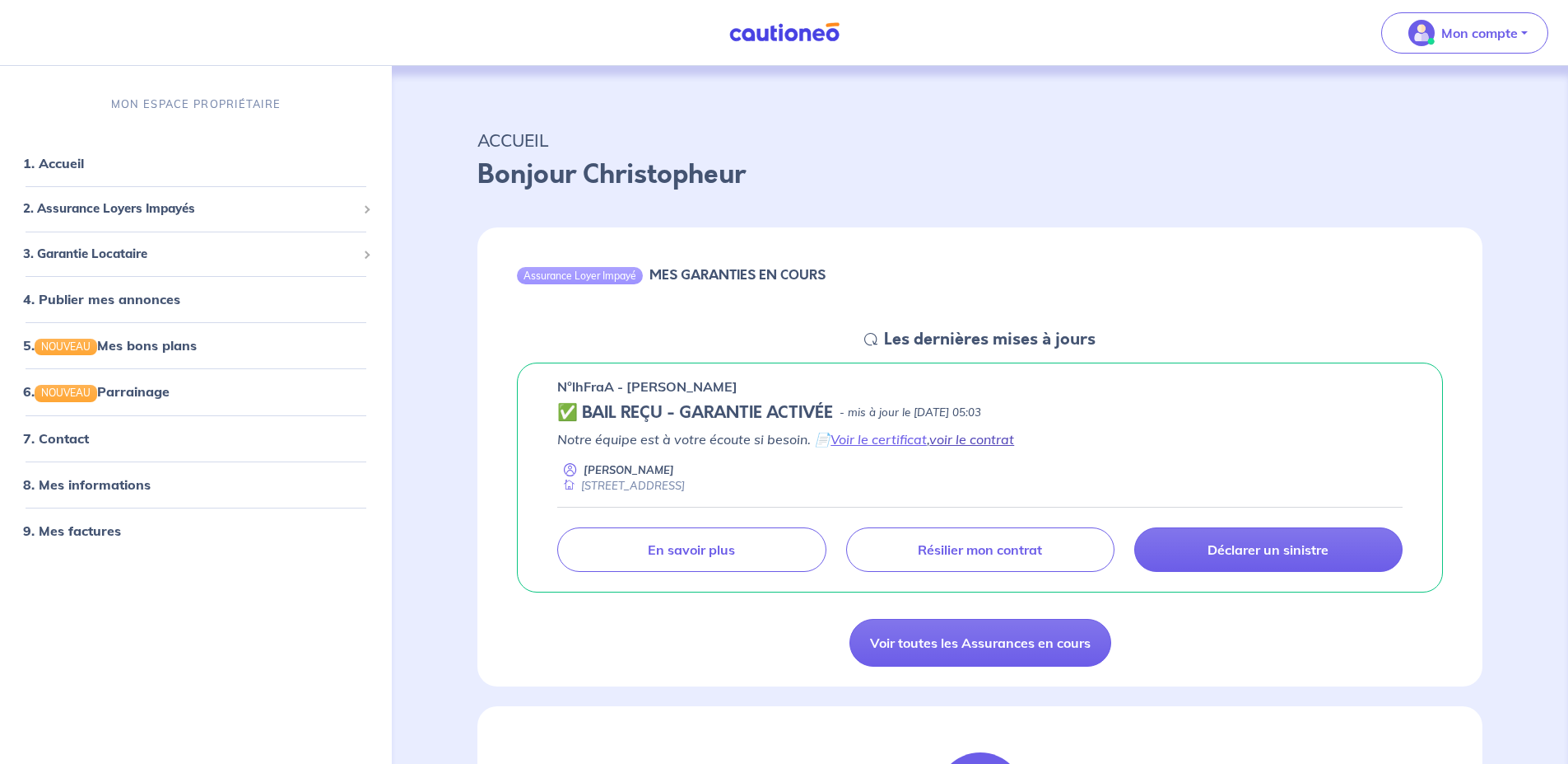
click at [967, 441] on link "voir le contrat" at bounding box center [971, 439] width 84 height 16
click at [1466, 29] on p "Mon compte" at bounding box center [1480, 32] width 77 height 20
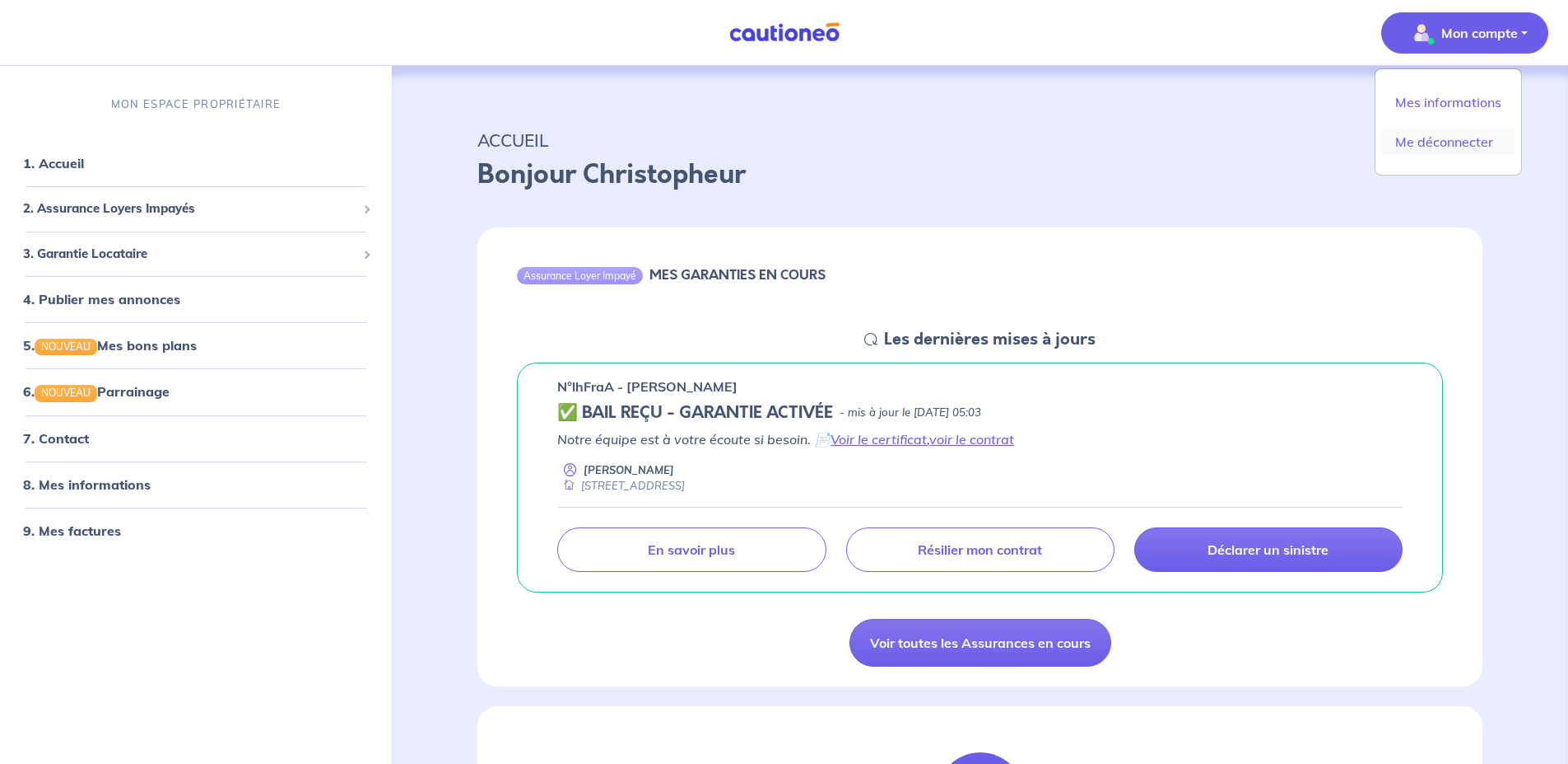
click at [1455, 138] on link "Me déconnecter" at bounding box center [1448, 142] width 132 height 26
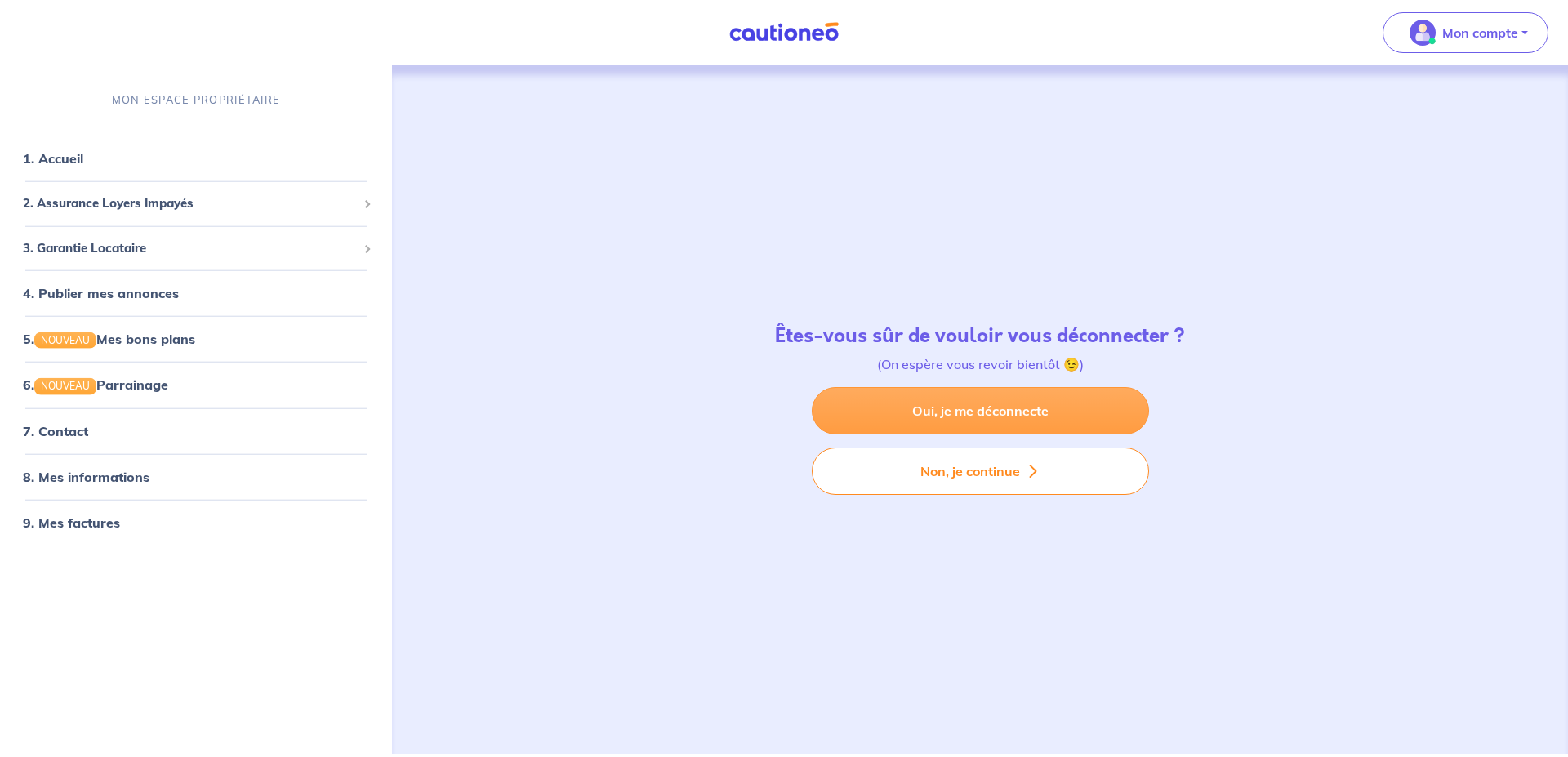
drag, startPoint x: 1025, startPoint y: 406, endPoint x: 1040, endPoint y: 404, distance: 15.1
click at [1026, 406] on link "Oui, je me déconnecte" at bounding box center [980, 410] width 338 height 47
